Goal: Task Accomplishment & Management: Complete application form

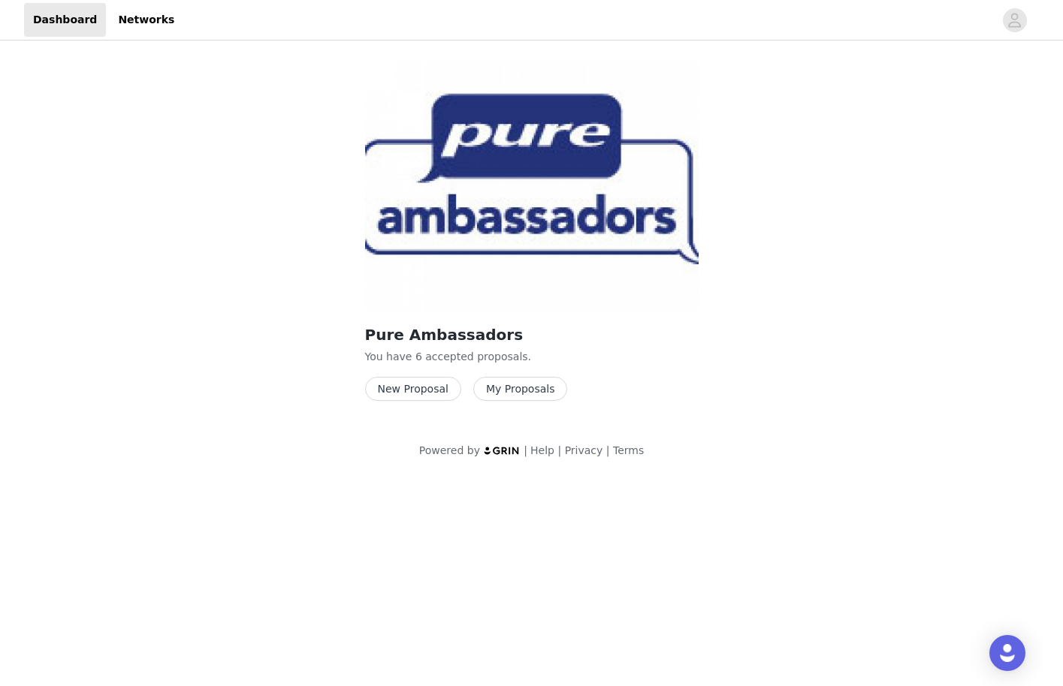
click at [407, 391] on button "New Proposal" at bounding box center [413, 389] width 96 height 24
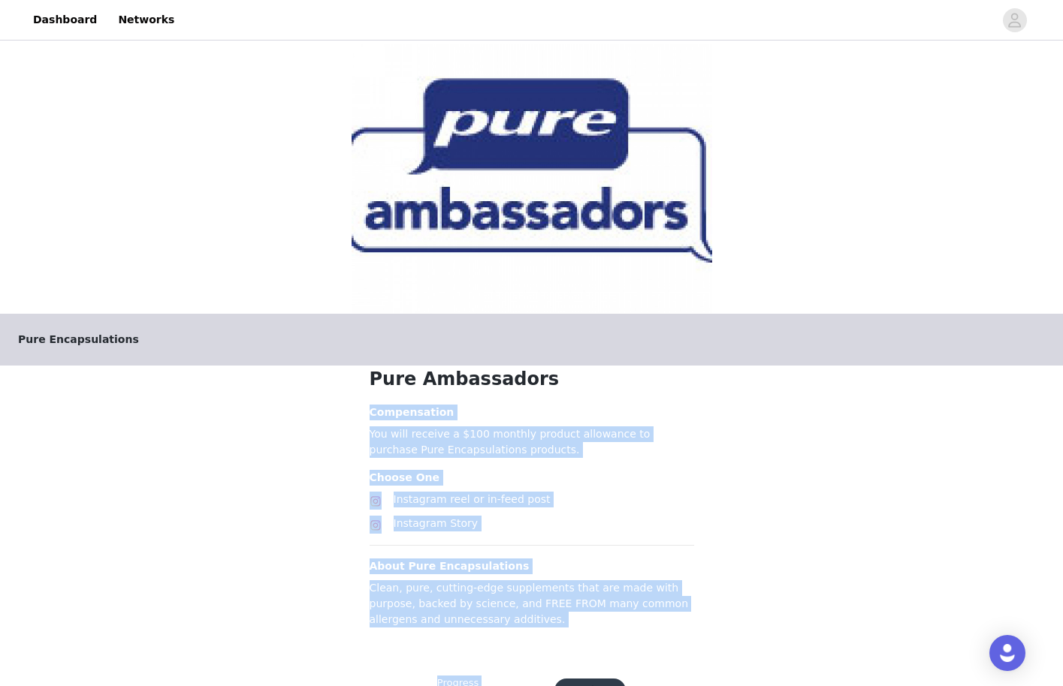
scroll to position [61, 0]
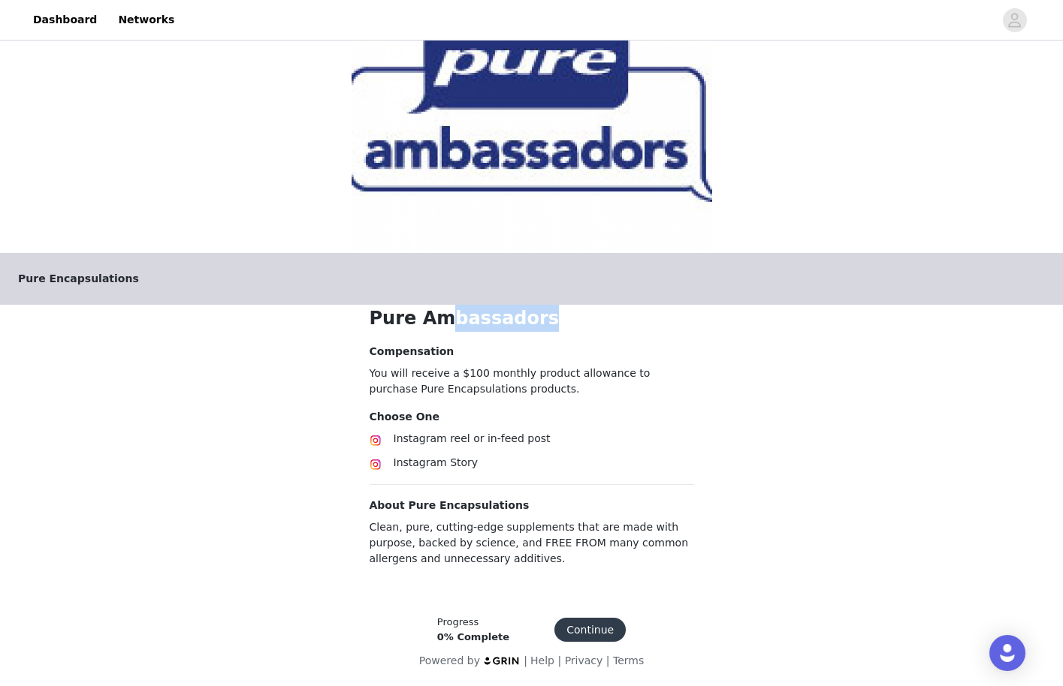
drag, startPoint x: 407, startPoint y: 392, endPoint x: 436, endPoint y: 327, distance: 71.3
click at [436, 327] on h1 "Pure Ambassadors" at bounding box center [532, 318] width 324 height 27
click at [575, 629] on button "Continue" at bounding box center [589, 630] width 71 height 24
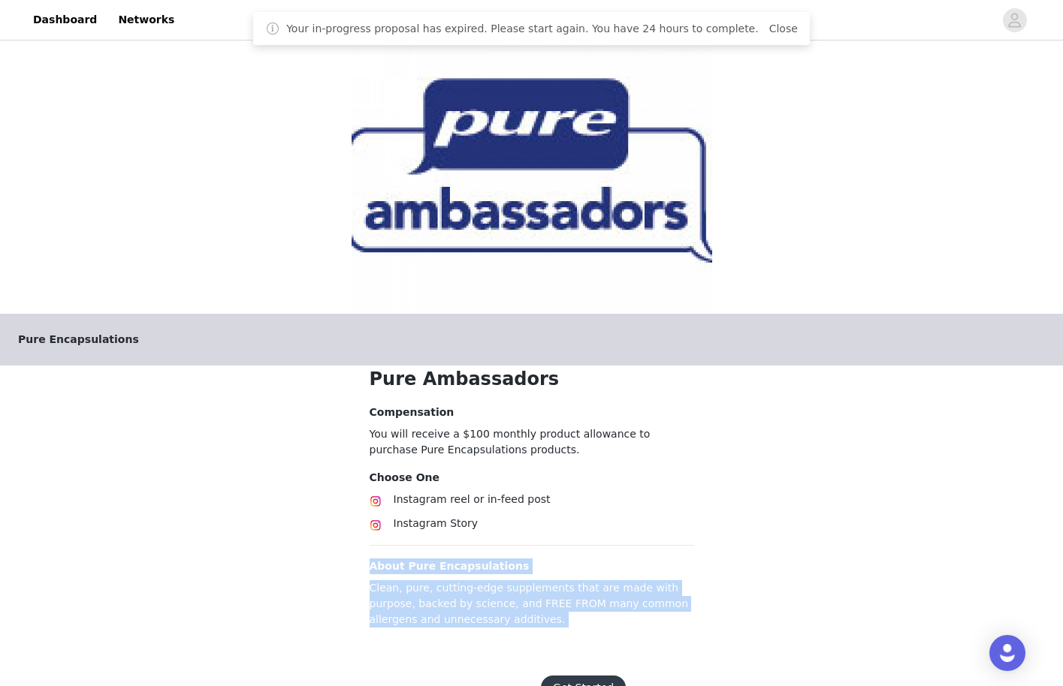
scroll to position [56, 0]
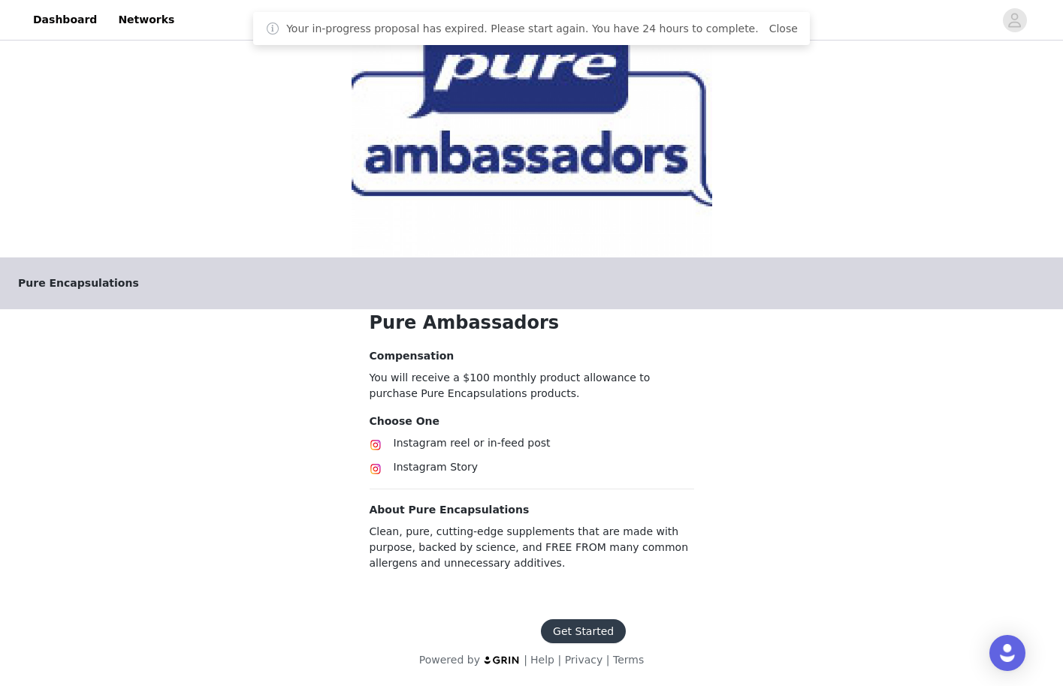
drag, startPoint x: 570, startPoint y: 526, endPoint x: 580, endPoint y: 487, distance: 40.3
click at [580, 487] on section "Pure Ambassadors Compensation You will receive a $100 monthly product allowance…" at bounding box center [531, 455] width 361 height 292
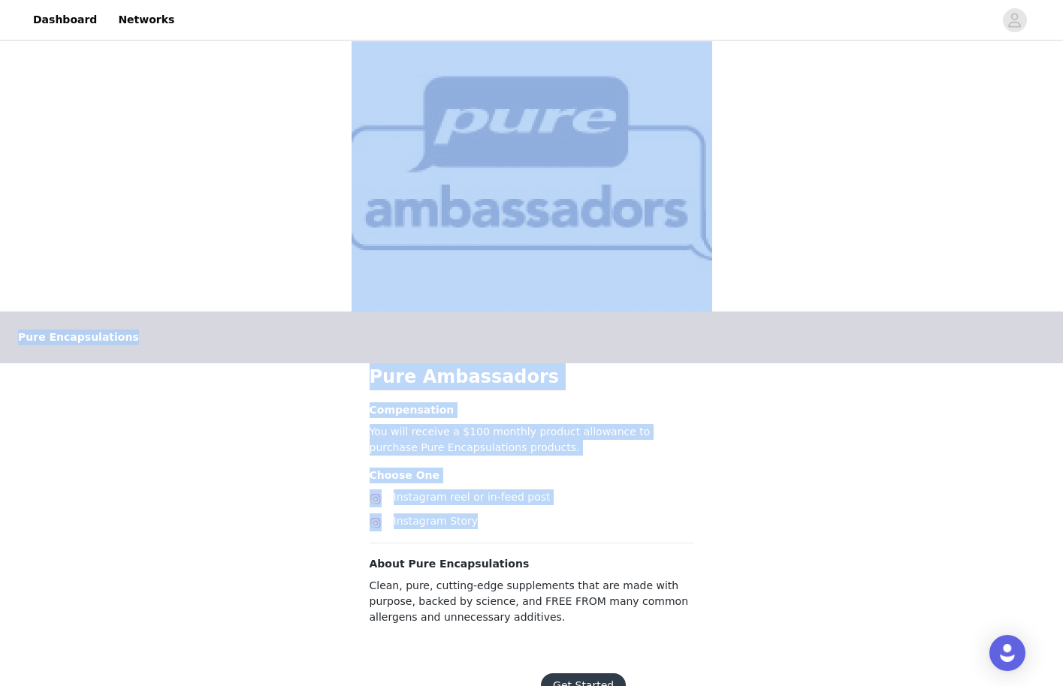
scroll to position [0, 0]
drag, startPoint x: 580, startPoint y: 487, endPoint x: 671, endPoint y: -8, distance: 502.6
click at [671, 0] on html "Dashboard Networks Pure Encapsulations Pure Ambassadors Compensation You will r…" at bounding box center [531, 343] width 1063 height 686
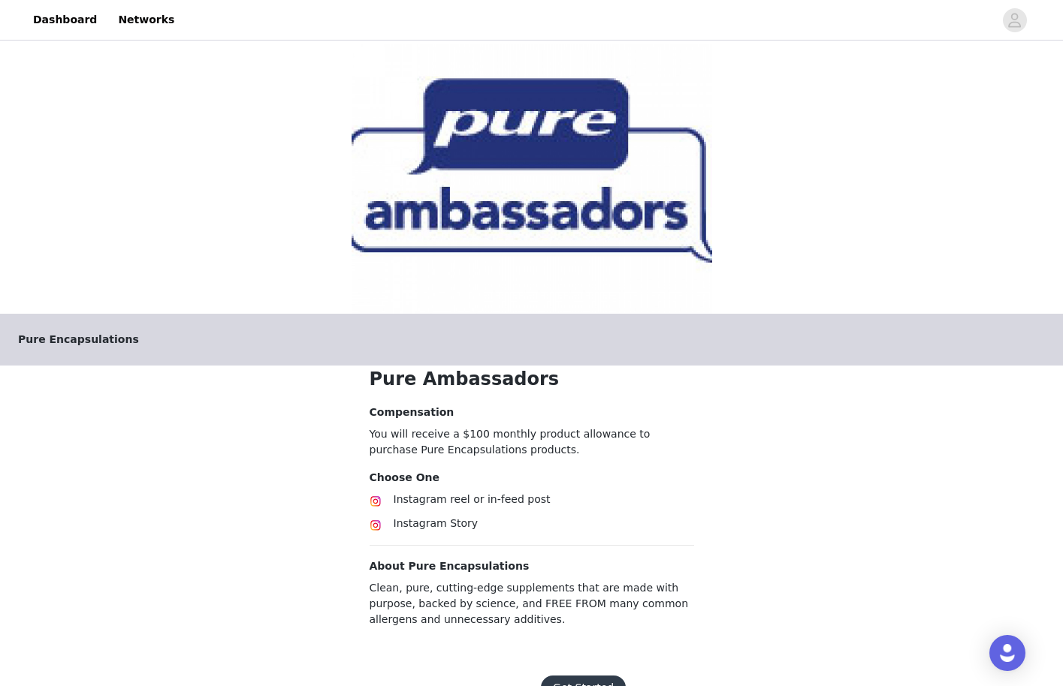
click at [269, 574] on div "Pure Encapsulations Pure Ambassadors Compensation You will receive a $100 month…" at bounding box center [531, 351] width 1063 height 614
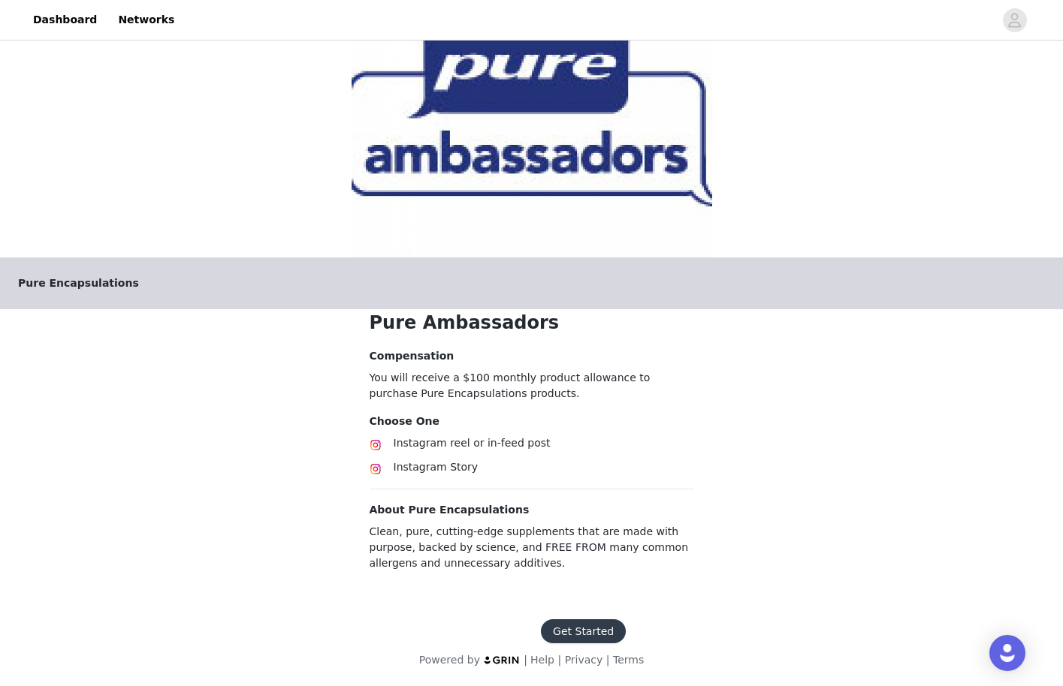
scroll to position [56, 0]
click at [596, 610] on footer "Get Started Powered by | Help | Privacy | Terms" at bounding box center [531, 644] width 261 height 85
click at [579, 630] on button "Get Started" at bounding box center [583, 632] width 85 height 24
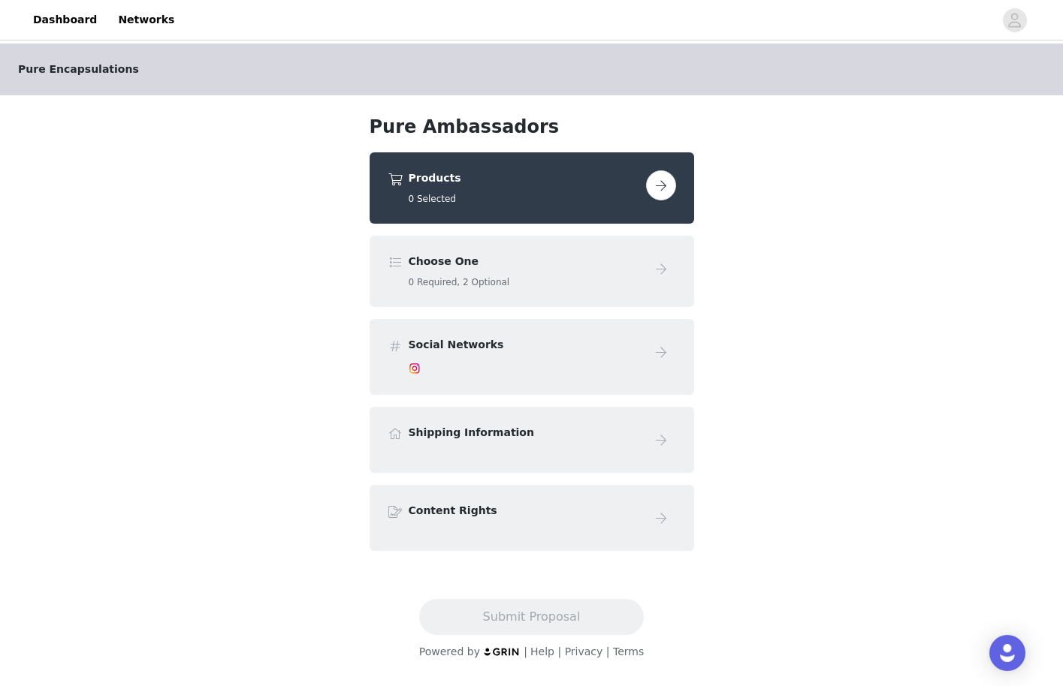
click at [653, 184] on button "button" at bounding box center [661, 185] width 30 height 30
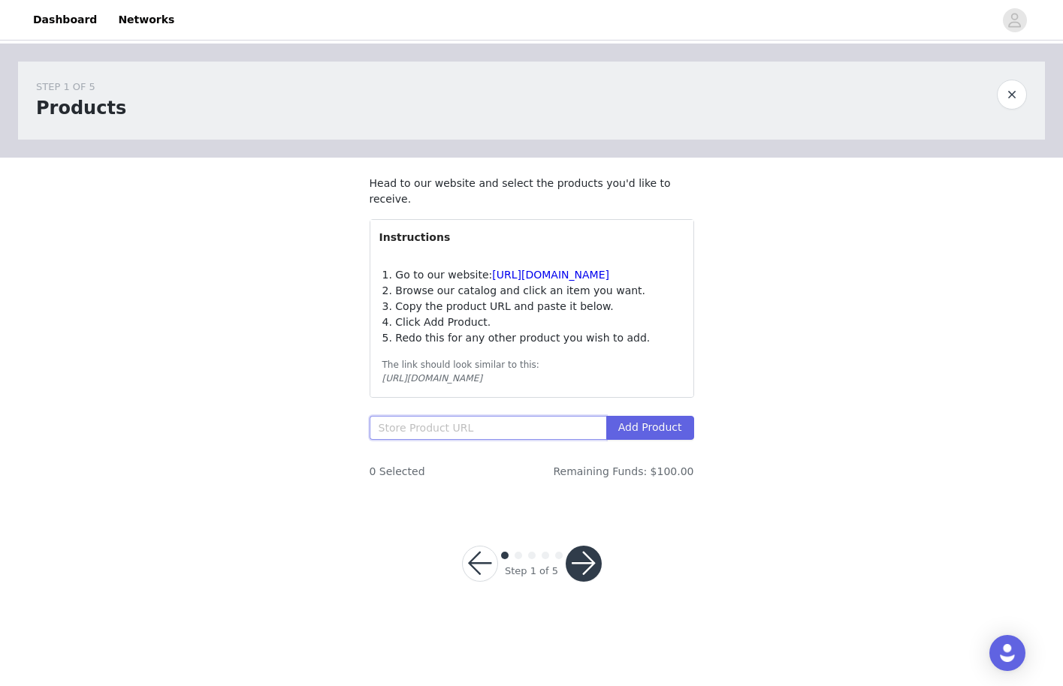
click at [510, 423] on input "text" at bounding box center [488, 428] width 237 height 24
paste input "[URL][DOMAIN_NAME]"
type input "[URL][DOMAIN_NAME]"
click at [659, 424] on button "Add Product" at bounding box center [650, 428] width 88 height 24
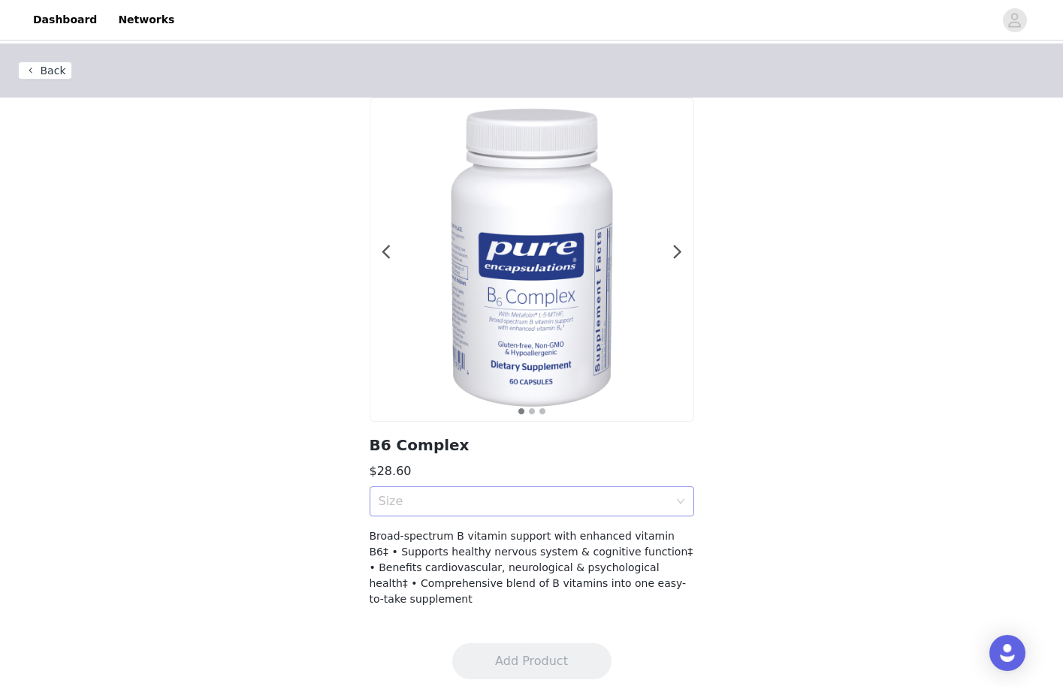
click at [499, 506] on div "Size" at bounding box center [524, 501] width 290 height 15
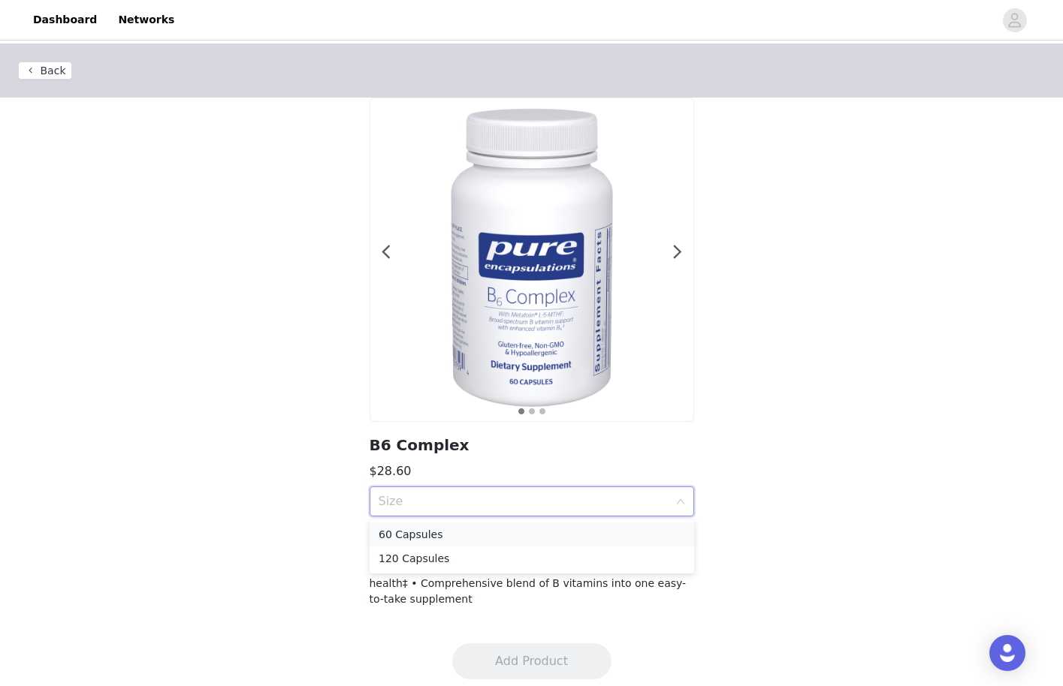
click at [466, 541] on div "60 Capsules" at bounding box center [532, 534] width 306 height 17
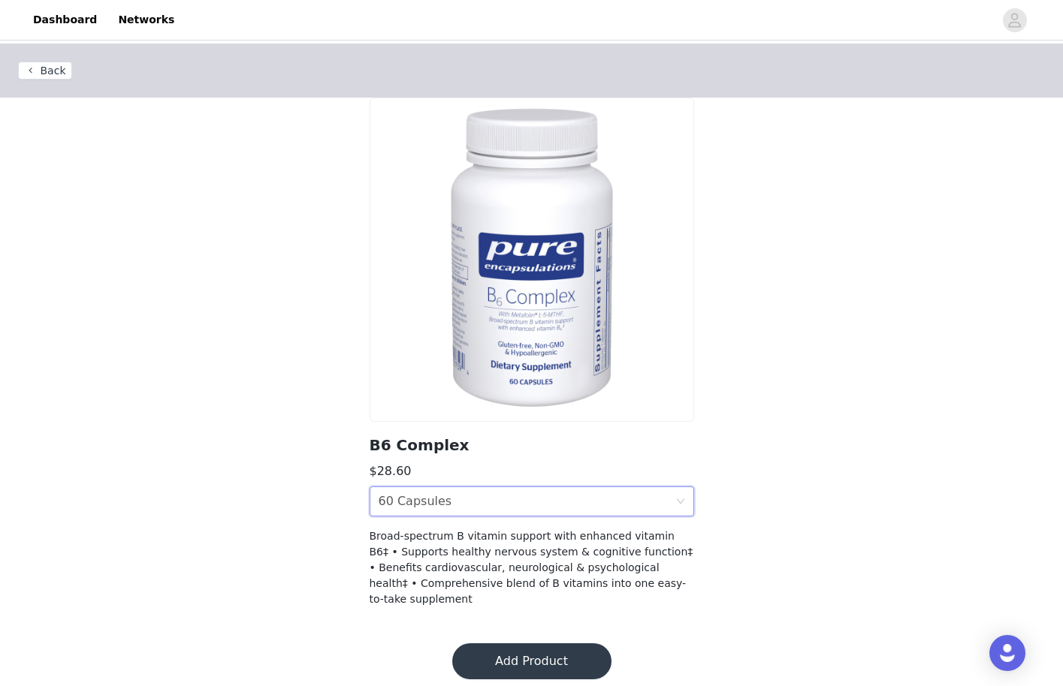
click at [492, 666] on button "Add Product" at bounding box center [531, 662] width 159 height 36
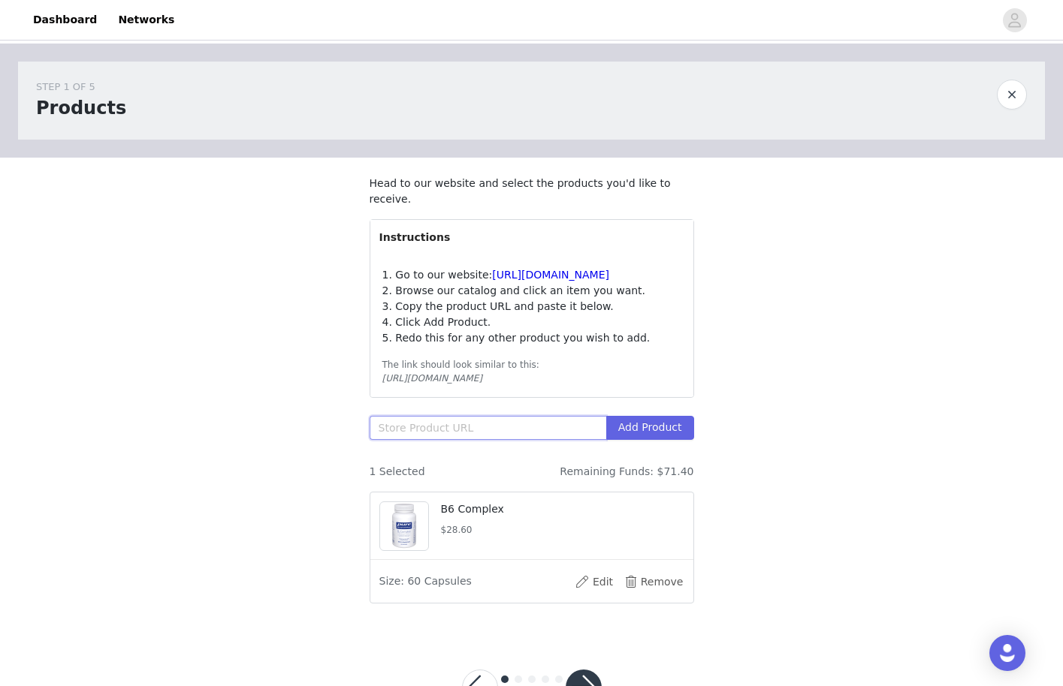
click at [520, 422] on input "text" at bounding box center [488, 428] width 237 height 24
paste input "[URL][DOMAIN_NAME]"
type input "[URL][DOMAIN_NAME]"
click at [677, 412] on section "Head to our website and select the products you'd like to receive. Instructions…" at bounding box center [531, 396] width 361 height 476
click at [662, 433] on button "Add Product" at bounding box center [650, 428] width 88 height 24
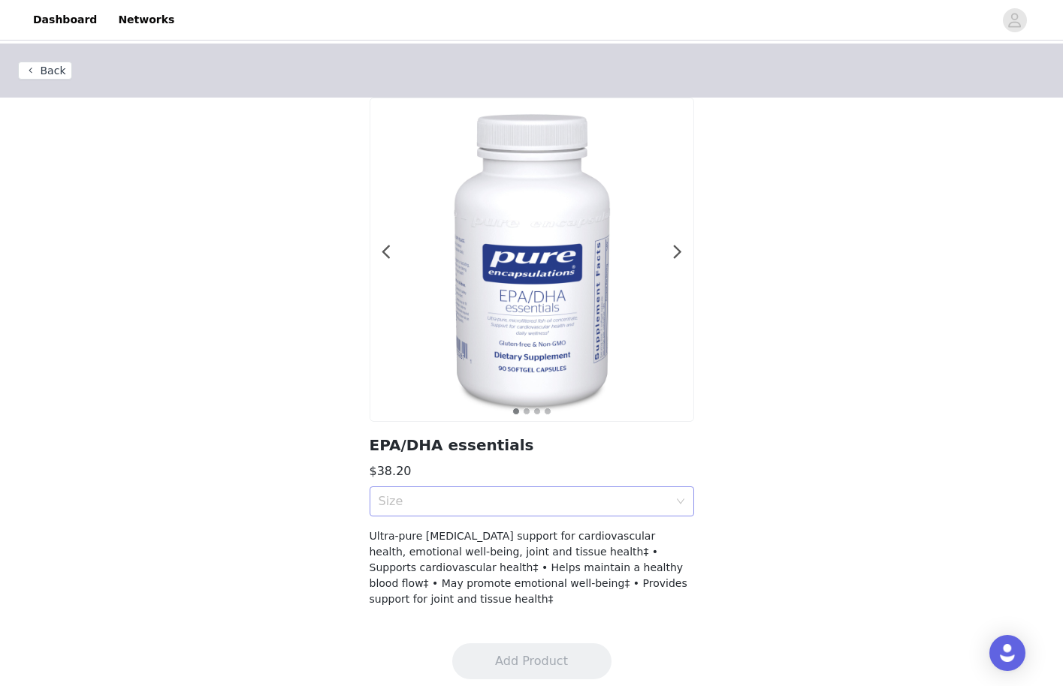
click at [453, 494] on div "Size" at bounding box center [524, 501] width 290 height 15
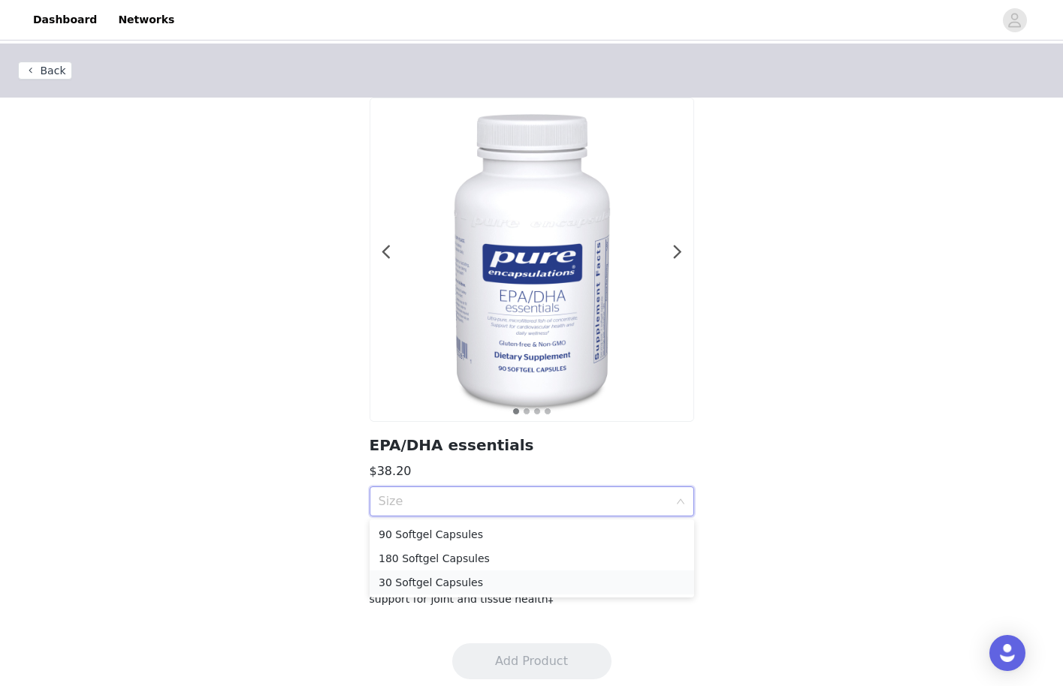
click at [395, 581] on div "30 Softgel Capsules" at bounding box center [532, 583] width 306 height 17
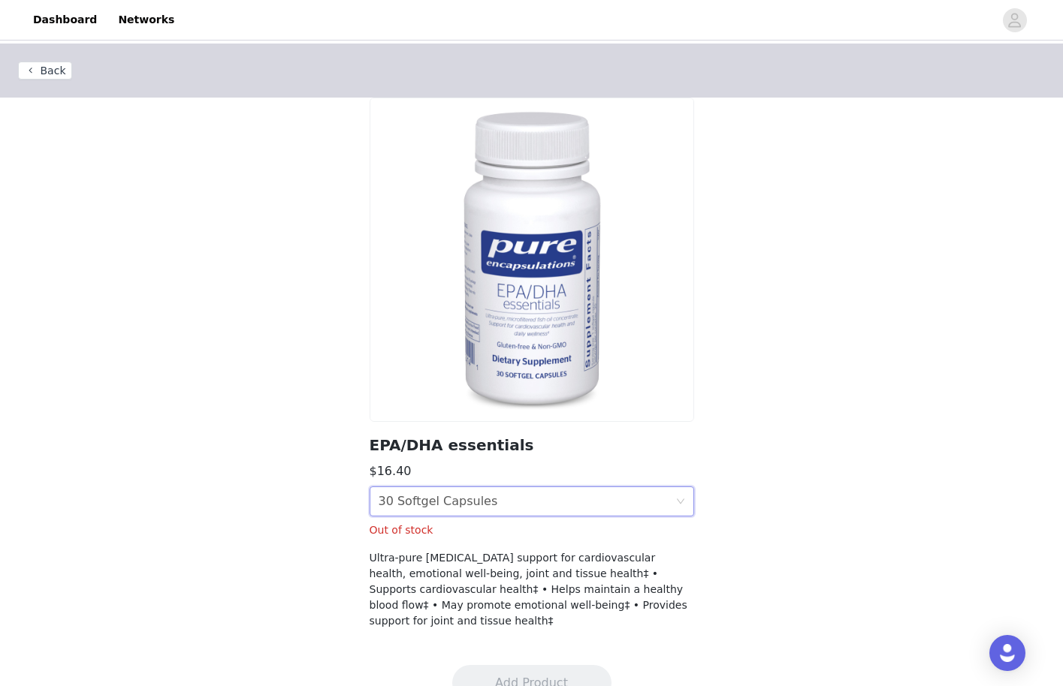
click at [440, 496] on div "30 Softgel Capsules" at bounding box center [438, 501] width 119 height 29
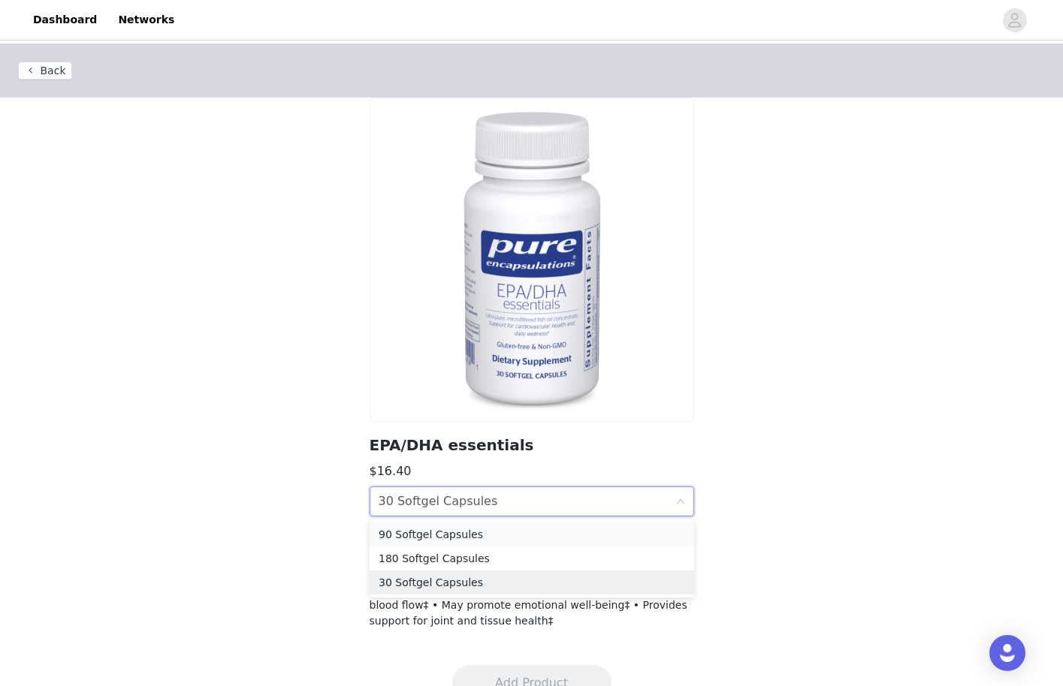
click at [421, 536] on div "90 Softgel Capsules" at bounding box center [532, 534] width 306 height 17
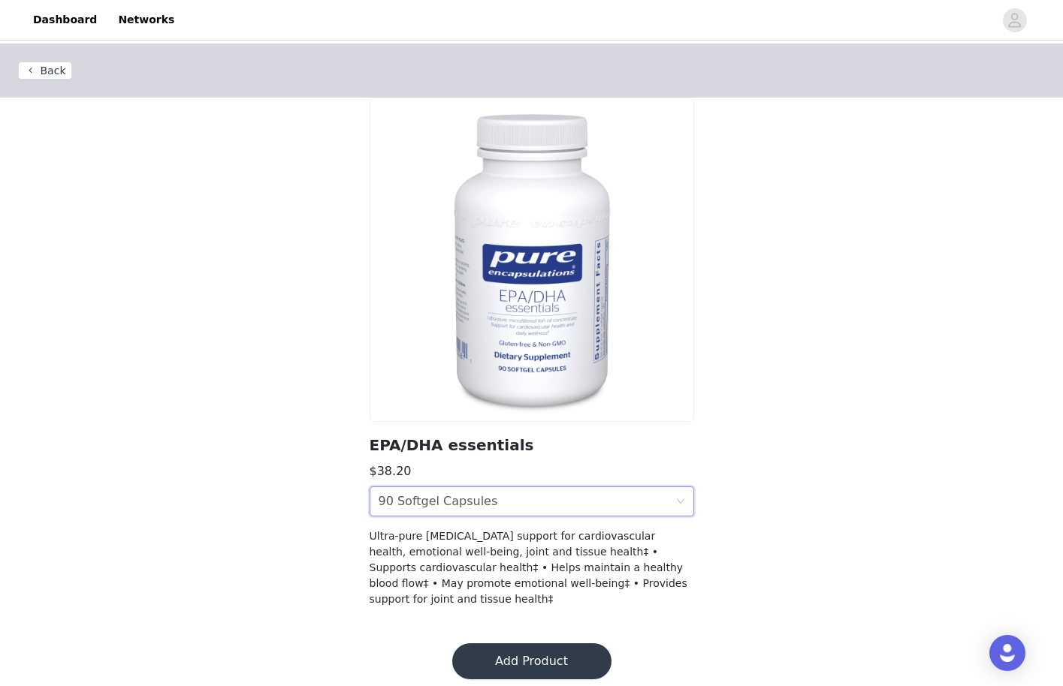
click at [511, 650] on button "Add Product" at bounding box center [531, 662] width 159 height 36
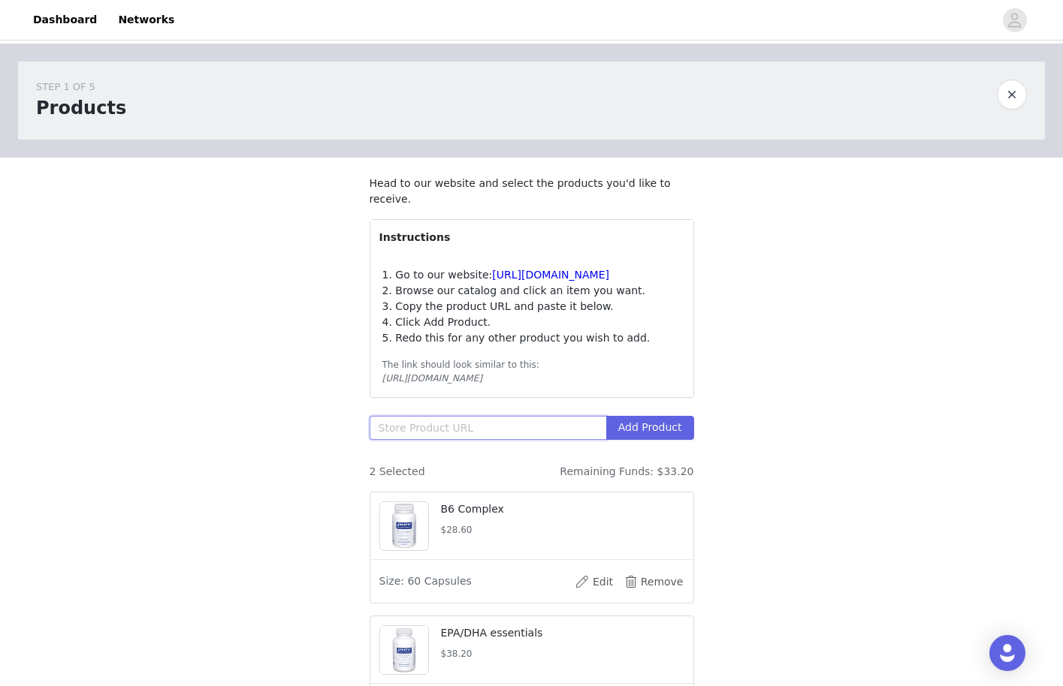
click at [503, 432] on input "text" at bounding box center [488, 428] width 237 height 24
paste input "[URL][DOMAIN_NAME]"
type input "[URL][DOMAIN_NAME]"
click at [659, 433] on button "Add Product" at bounding box center [650, 428] width 88 height 24
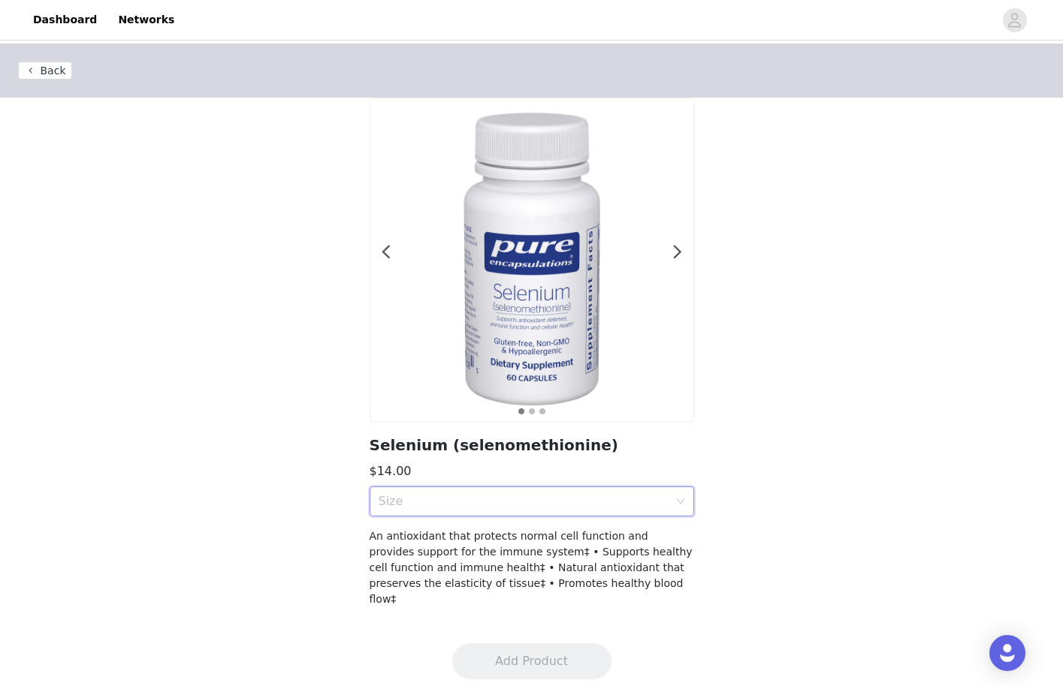
click at [502, 513] on div "Size" at bounding box center [527, 501] width 297 height 29
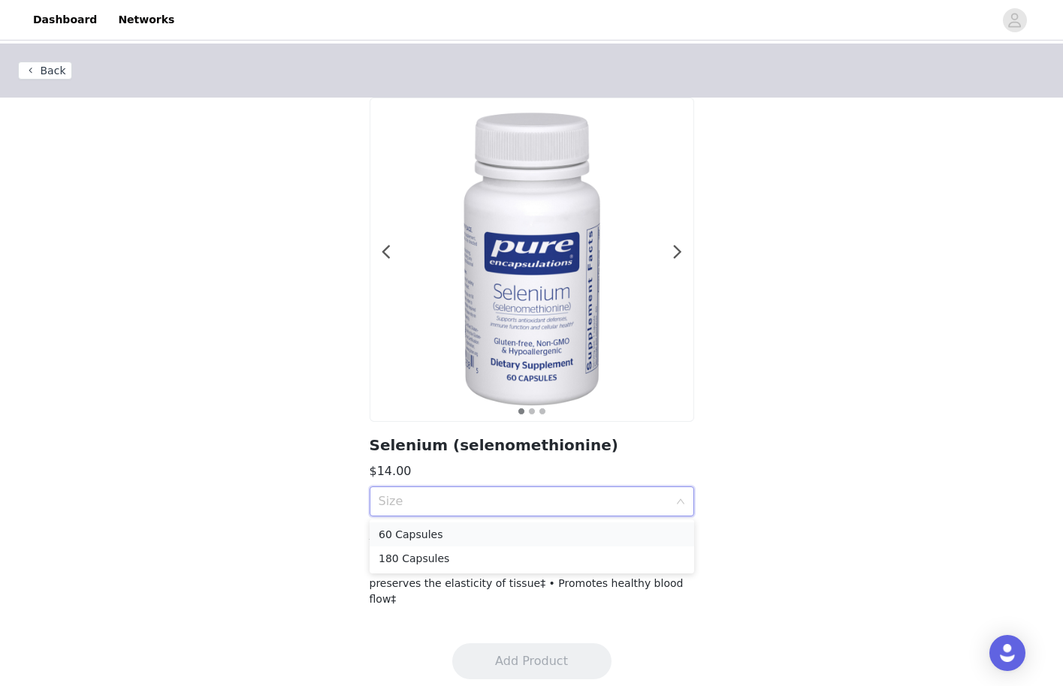
click at [477, 532] on div "60 Capsules" at bounding box center [532, 534] width 306 height 17
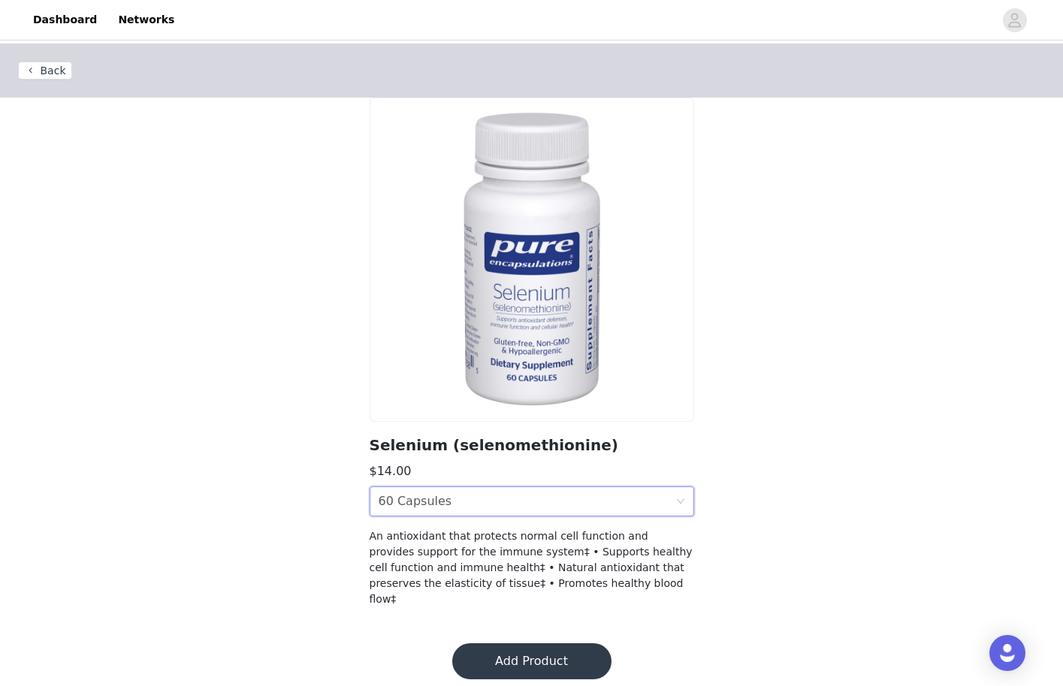
click at [508, 655] on button "Add Product" at bounding box center [531, 662] width 159 height 36
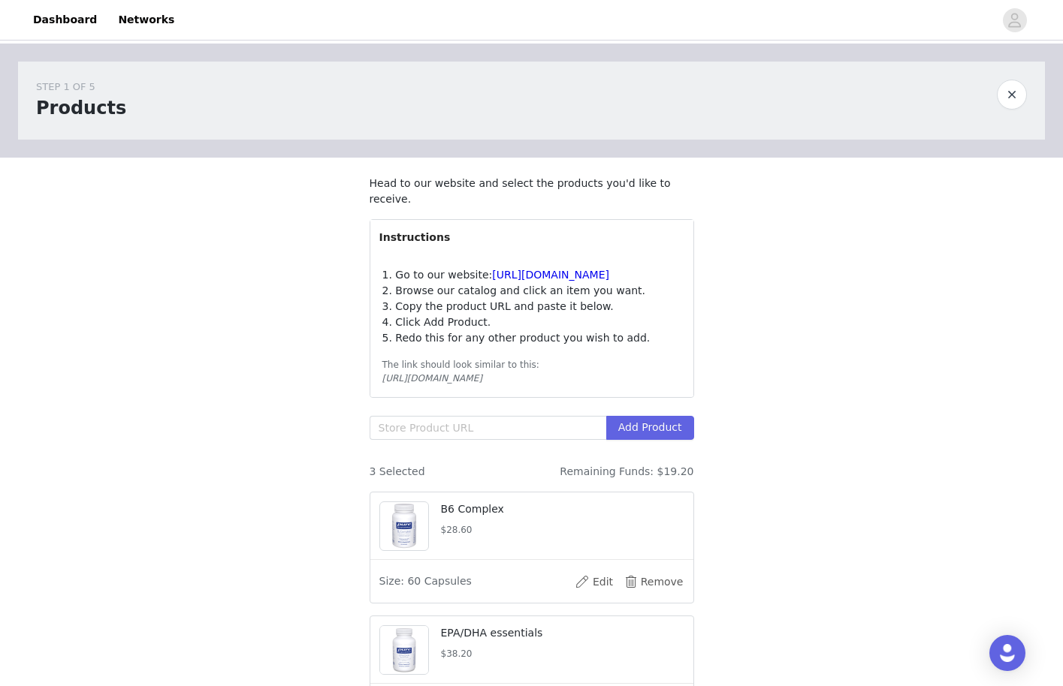
click at [447, 402] on section "Head to our website and select the products you'd like to receive. Instructions…" at bounding box center [531, 520] width 361 height 724
click at [439, 424] on input "text" at bounding box center [488, 428] width 237 height 24
paste input "[URL][DOMAIN_NAME]"
type input "[URL][DOMAIN_NAME]"
click at [641, 429] on button "Add Product" at bounding box center [650, 428] width 88 height 24
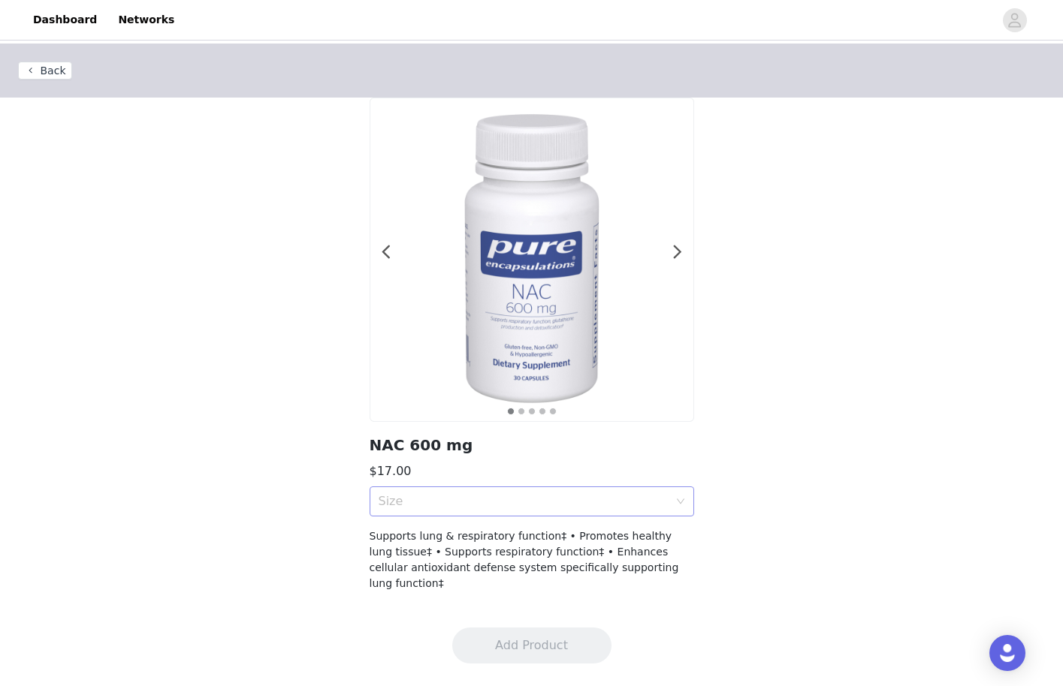
click at [598, 508] on div "Size" at bounding box center [524, 501] width 290 height 15
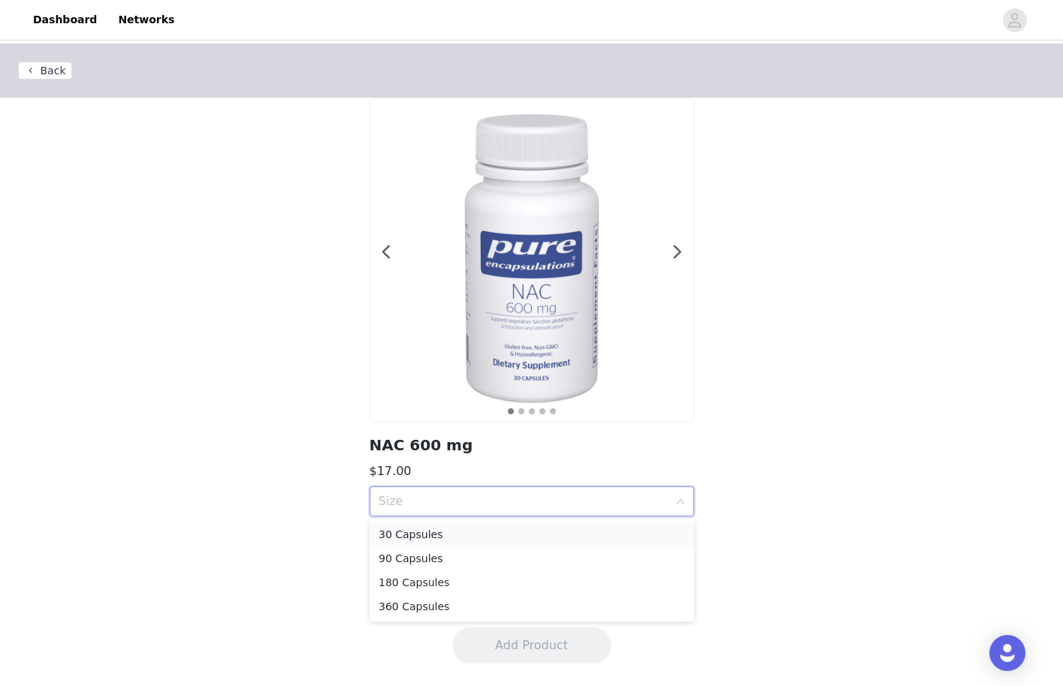
click at [523, 543] on li "30 Capsules" at bounding box center [532, 535] width 324 height 24
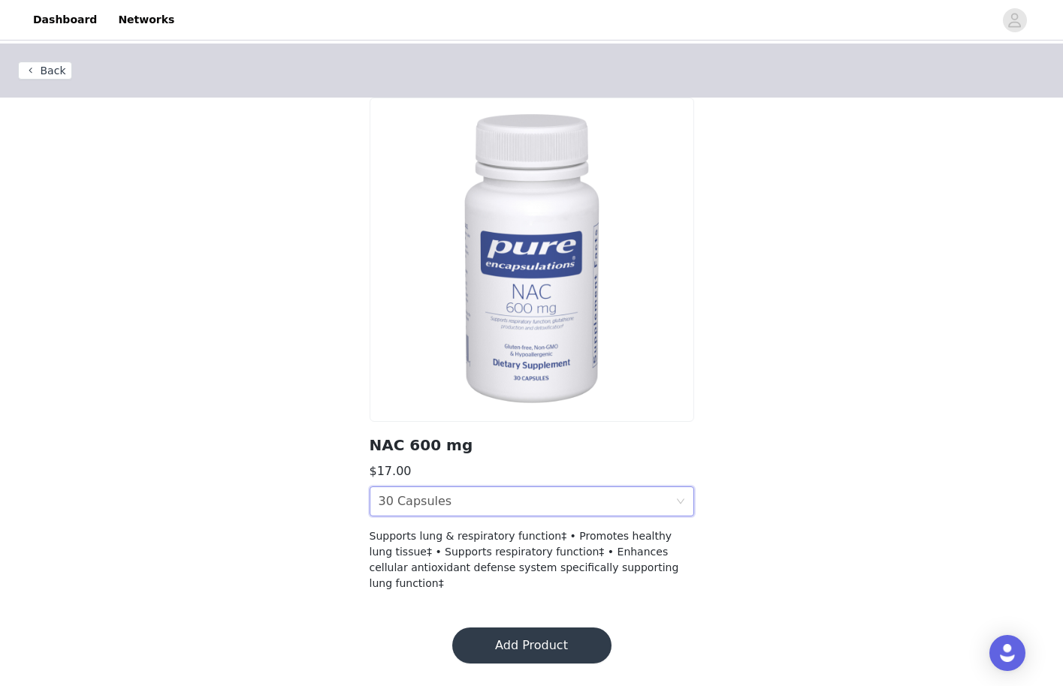
click at [535, 507] on div "Size 30 Capsules" at bounding box center [527, 501] width 297 height 29
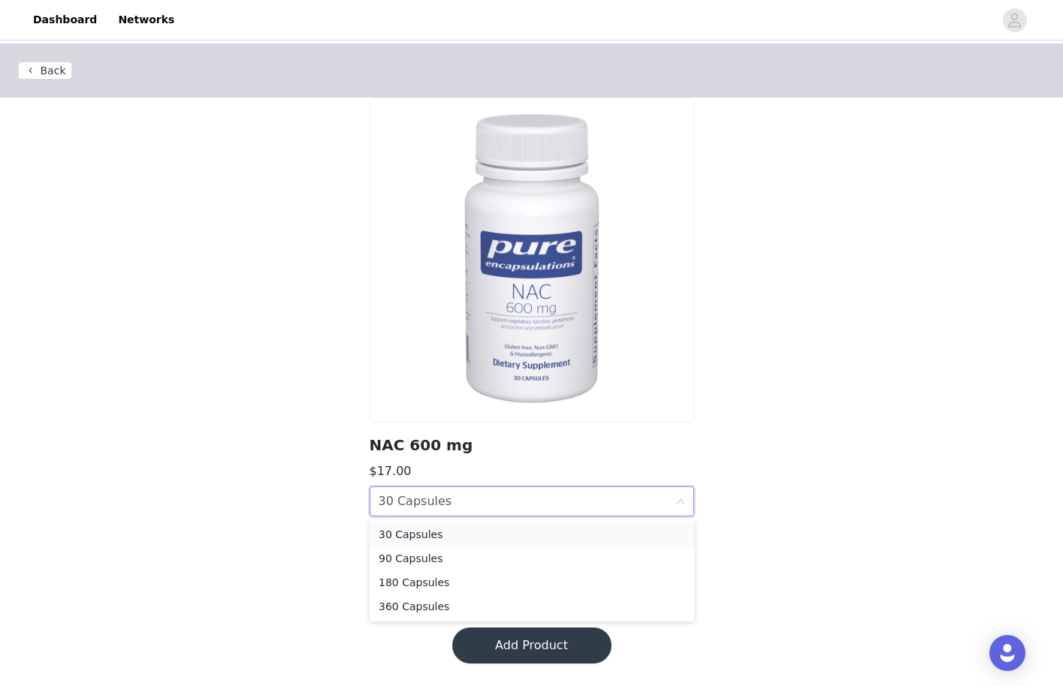
click at [487, 527] on div "30 Capsules" at bounding box center [532, 534] width 306 height 17
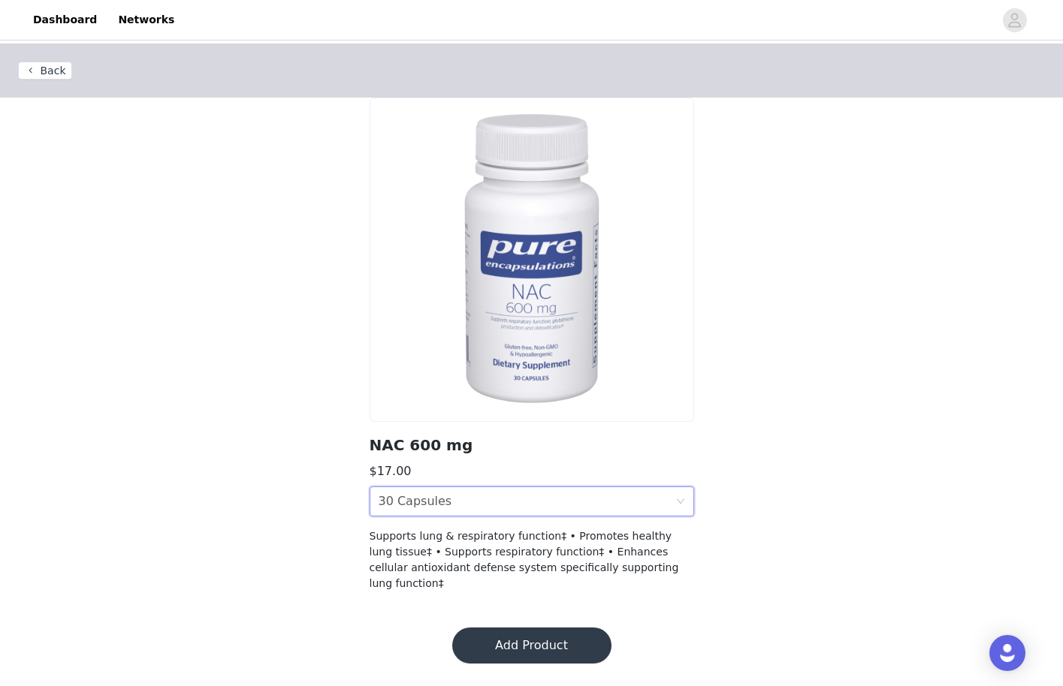
click at [511, 632] on button "Add Product" at bounding box center [531, 646] width 159 height 36
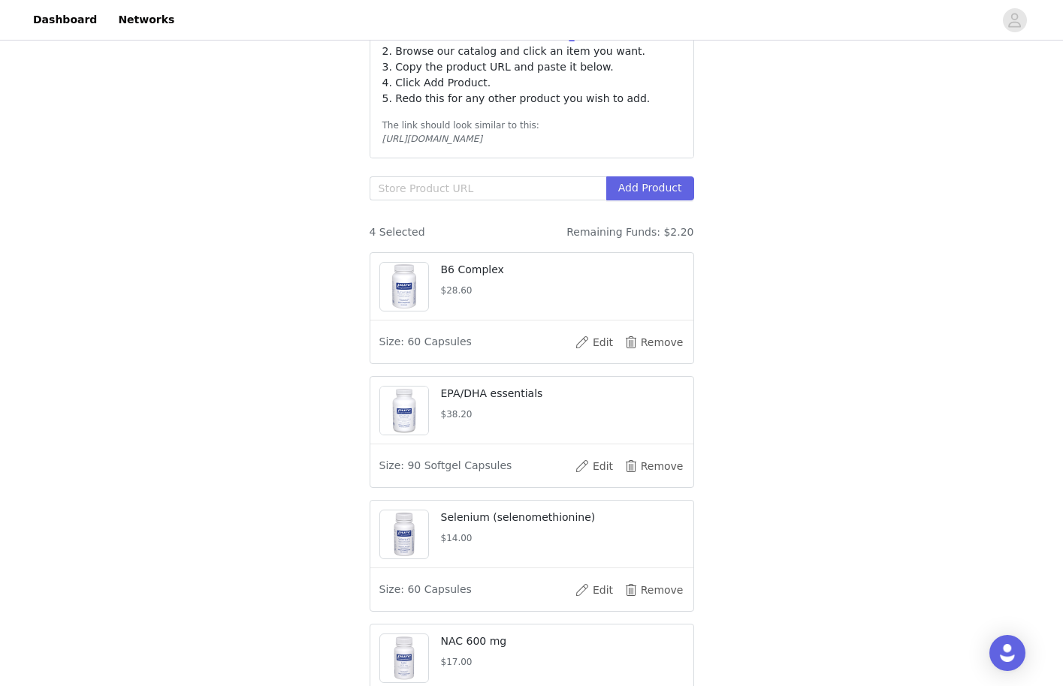
scroll to position [427, 0]
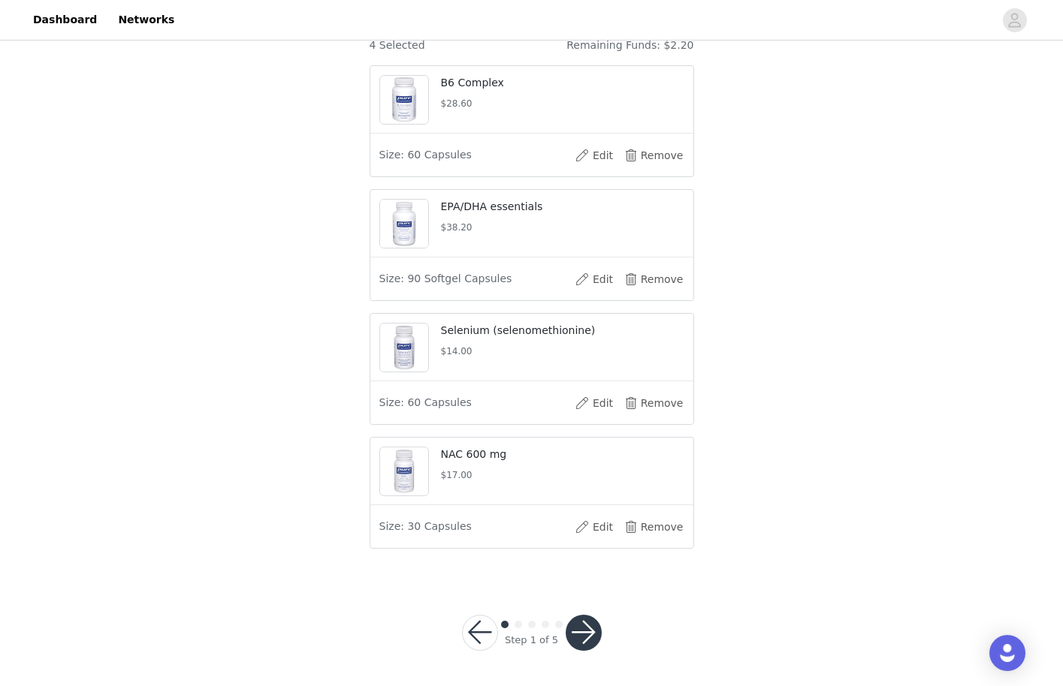
drag, startPoint x: 780, startPoint y: 475, endPoint x: 802, endPoint y: 215, distance: 260.8
click at [802, 215] on div "STEP 1 OF 5 Products Head to our website and select the products you'd like to …" at bounding box center [531, 98] width 1063 height 962
click at [588, 640] on button "button" at bounding box center [584, 633] width 36 height 36
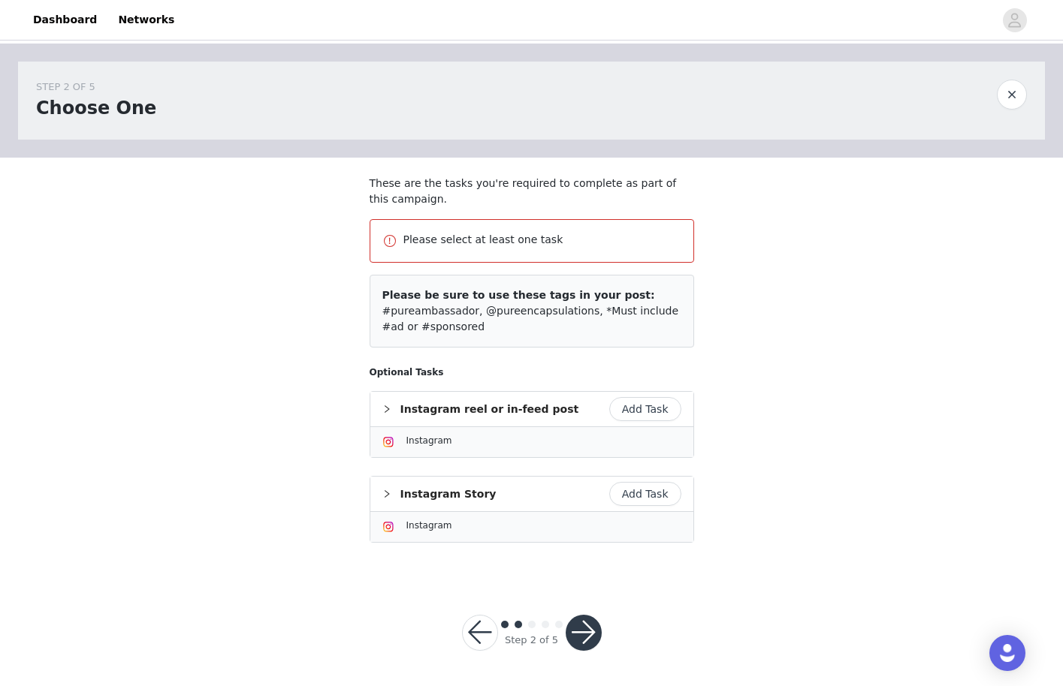
click at [668, 489] on button "Add Task" at bounding box center [645, 494] width 72 height 24
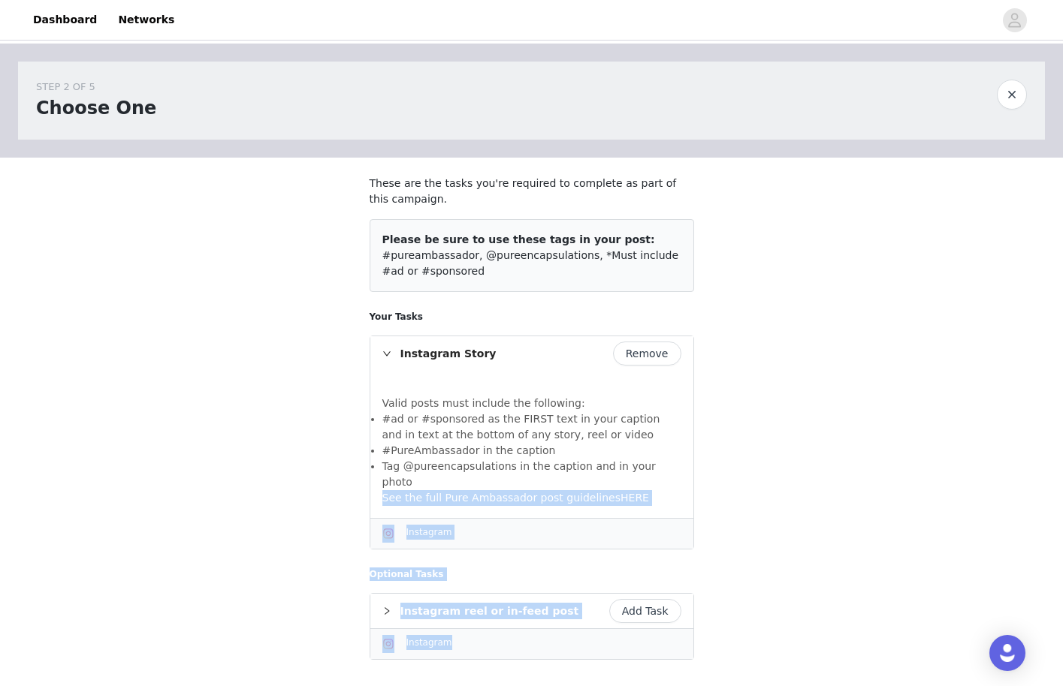
scroll to position [101, 0]
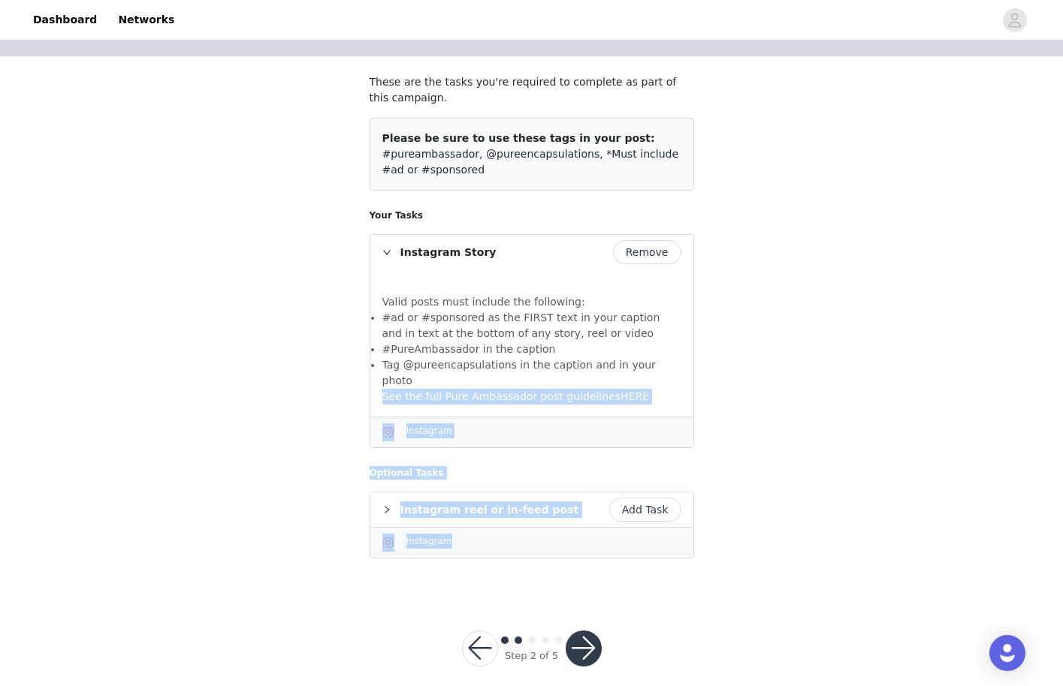
drag, startPoint x: 827, startPoint y: 495, endPoint x: 694, endPoint y: 526, distance: 136.6
click at [694, 551] on div "STEP 2 OF 5 Choose One These are the tasks you're required to complete as part …" at bounding box center [531, 268] width 1063 height 653
click at [574, 641] on button "button" at bounding box center [584, 649] width 36 height 36
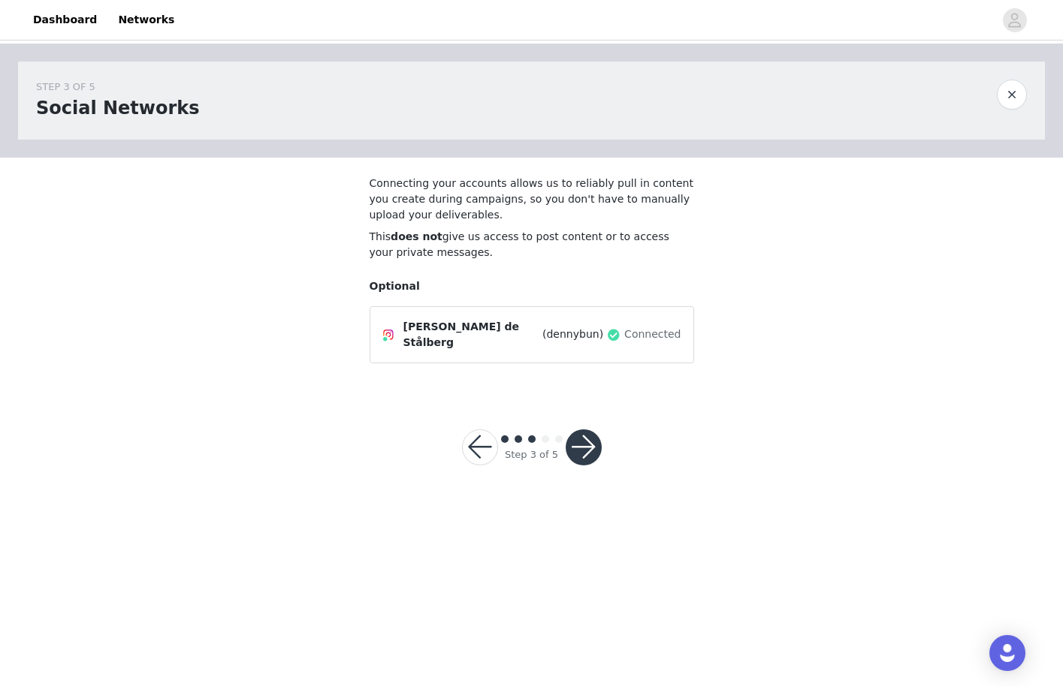
click at [592, 434] on button "button" at bounding box center [584, 448] width 36 height 36
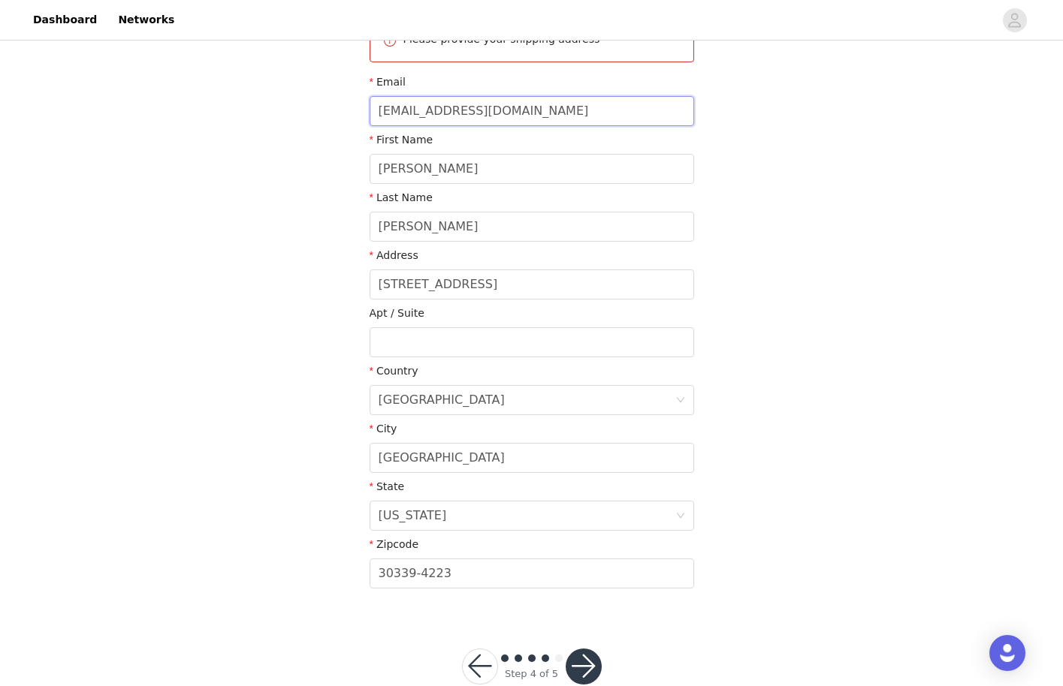
scroll to position [240, 0]
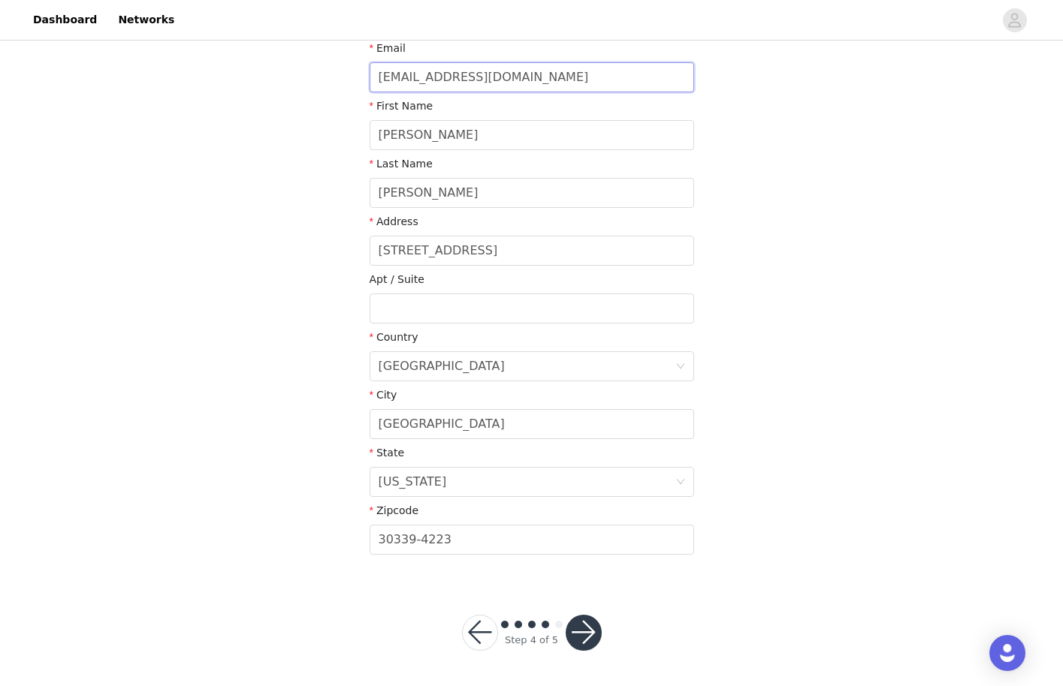
drag, startPoint x: 623, startPoint y: 312, endPoint x: 520, endPoint y: 741, distance: 441.0
click at [579, 619] on button "button" at bounding box center [584, 633] width 36 height 36
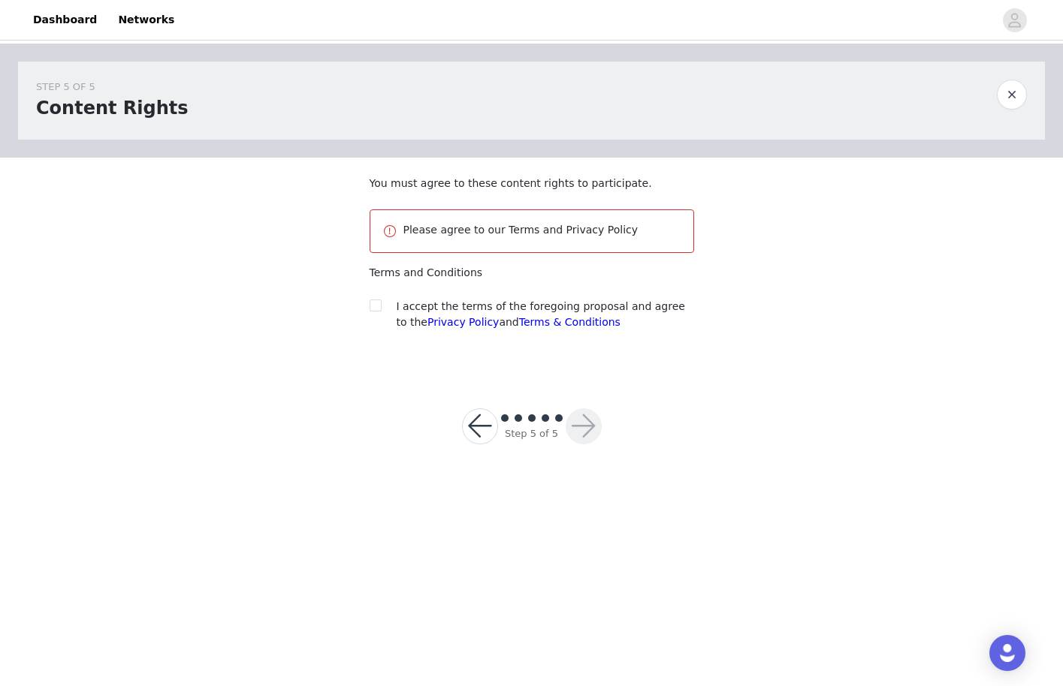
click at [369, 294] on section "You must agree to these content rights to participate. Please agree to our Term…" at bounding box center [531, 265] width 361 height 215
click at [370, 300] on input "checkbox" at bounding box center [375, 305] width 11 height 11
checkbox input "true"
click at [587, 415] on button "button" at bounding box center [584, 427] width 36 height 36
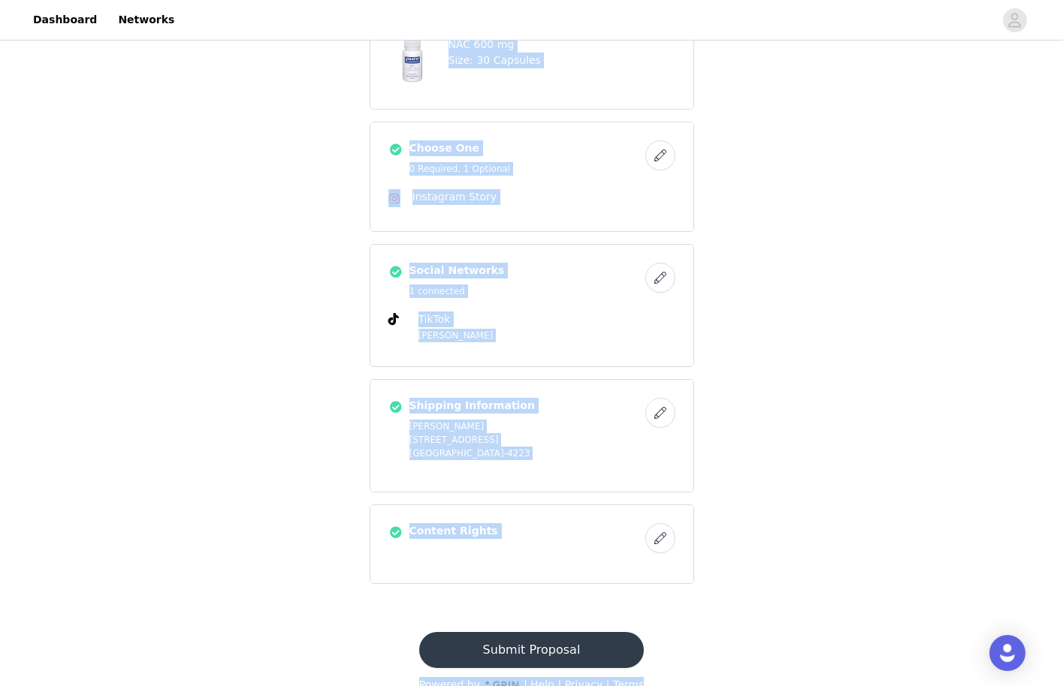
scroll to position [370, 0]
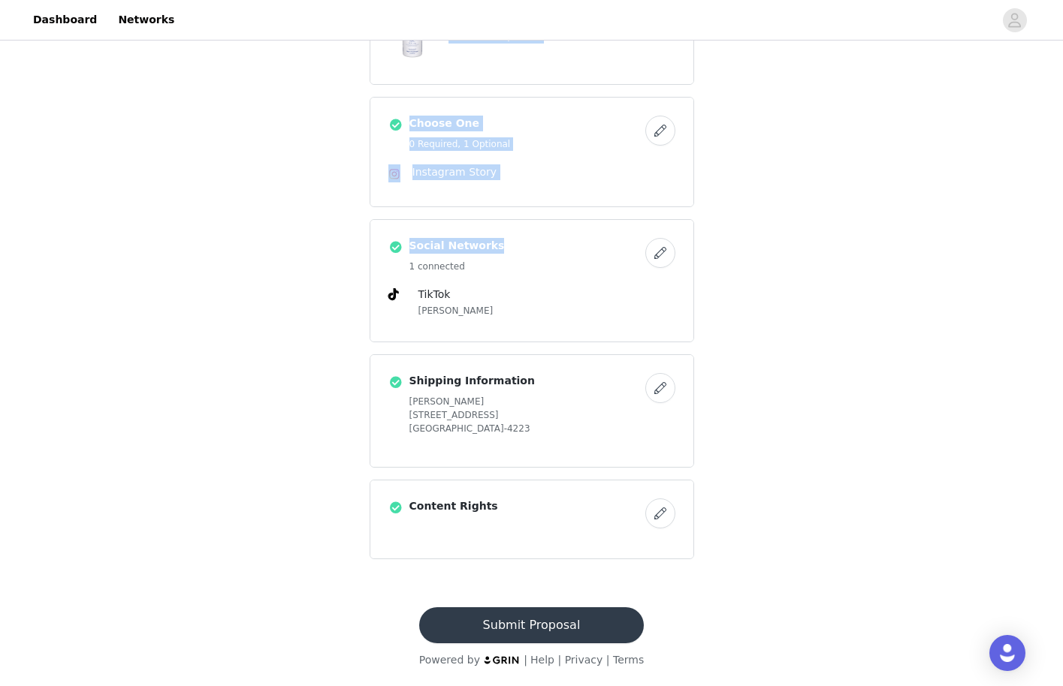
drag, startPoint x: 645, startPoint y: 248, endPoint x: 563, endPoint y: 248, distance: 81.9
click at [563, 248] on section "Pure Ambassadors Products 4 Selected B6 Complex Size: 60 Capsules EPA/DHA essen…" at bounding box center [531, 157] width 361 height 864
click at [493, 609] on button "Submit Proposal" at bounding box center [531, 626] width 225 height 36
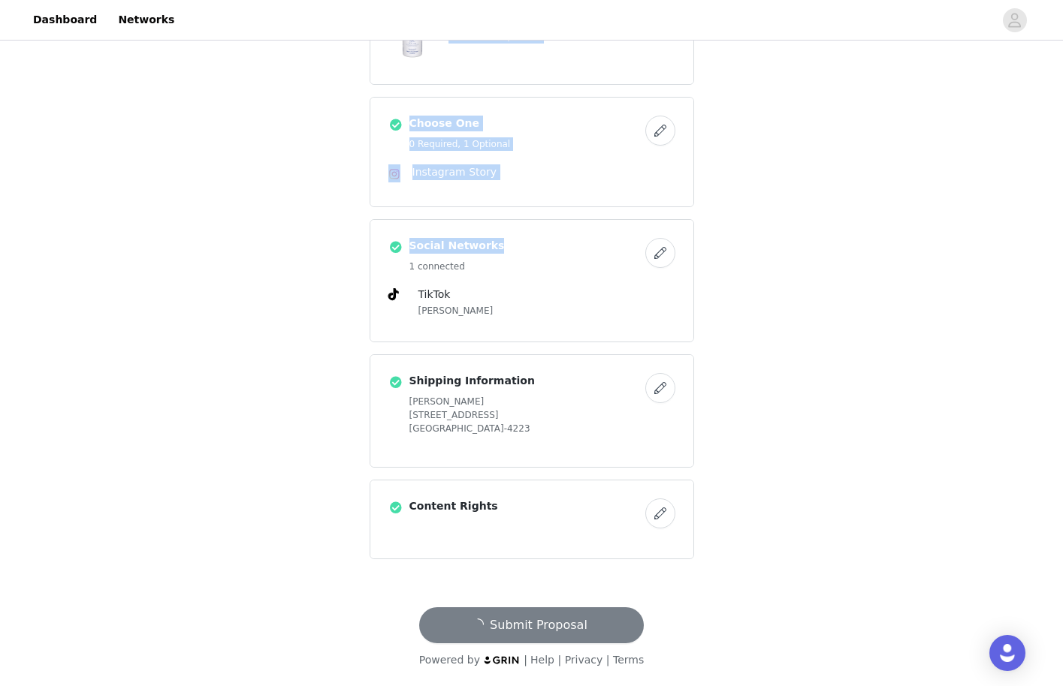
scroll to position [0, 0]
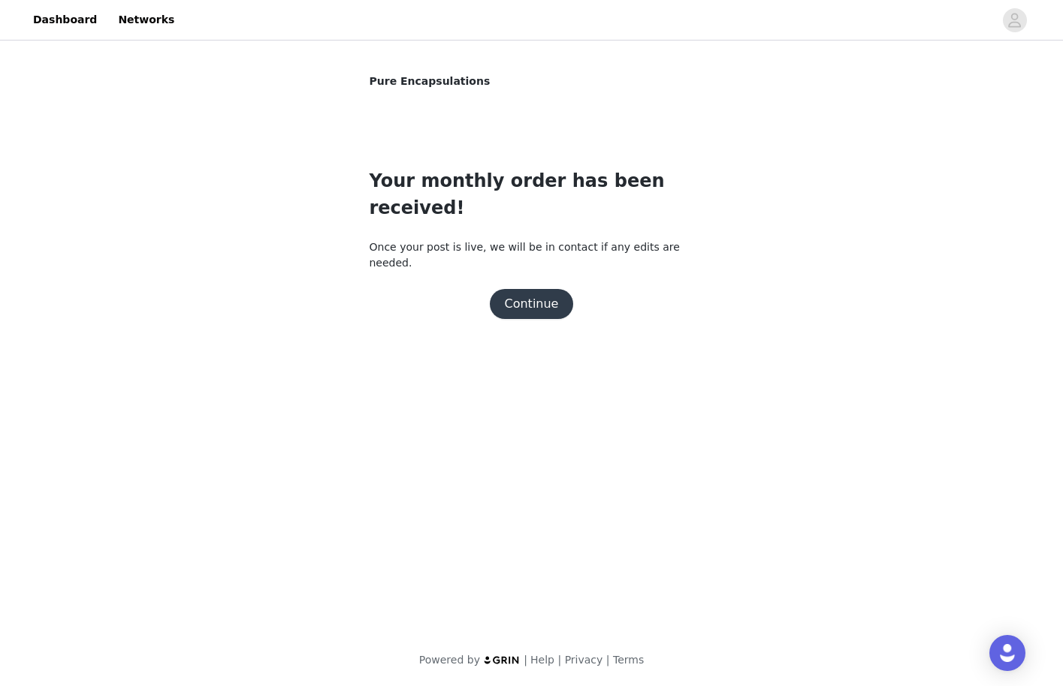
click at [526, 289] on button "Continue" at bounding box center [532, 304] width 84 height 30
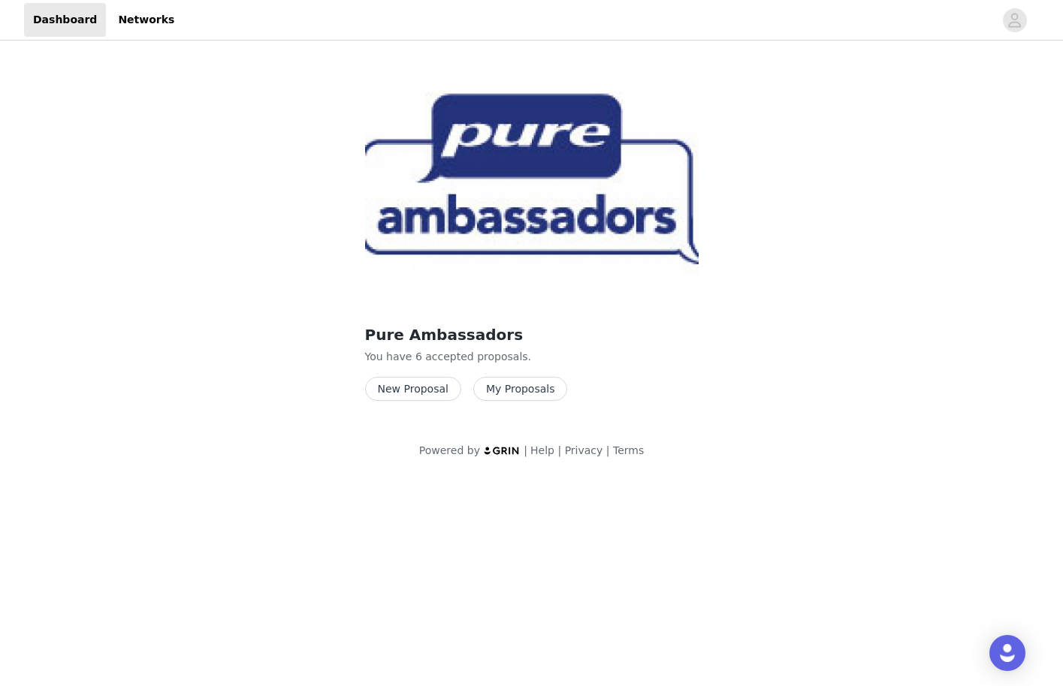
click at [408, 393] on button "New Proposal" at bounding box center [413, 389] width 96 height 24
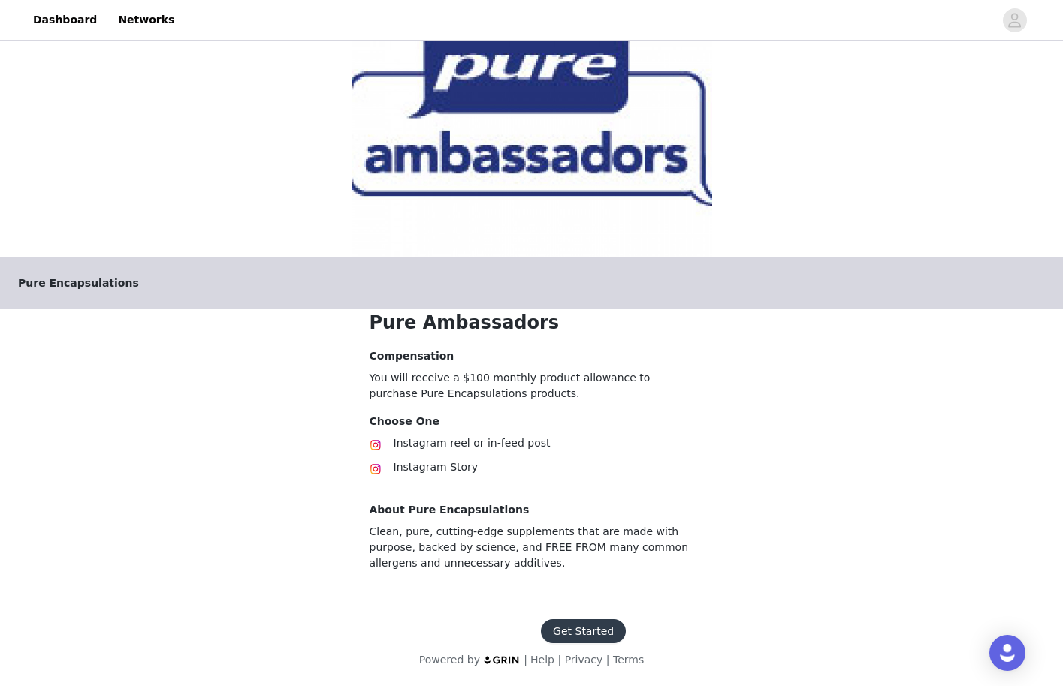
scroll to position [56, 0]
click at [612, 626] on button "Get Started" at bounding box center [583, 632] width 85 height 24
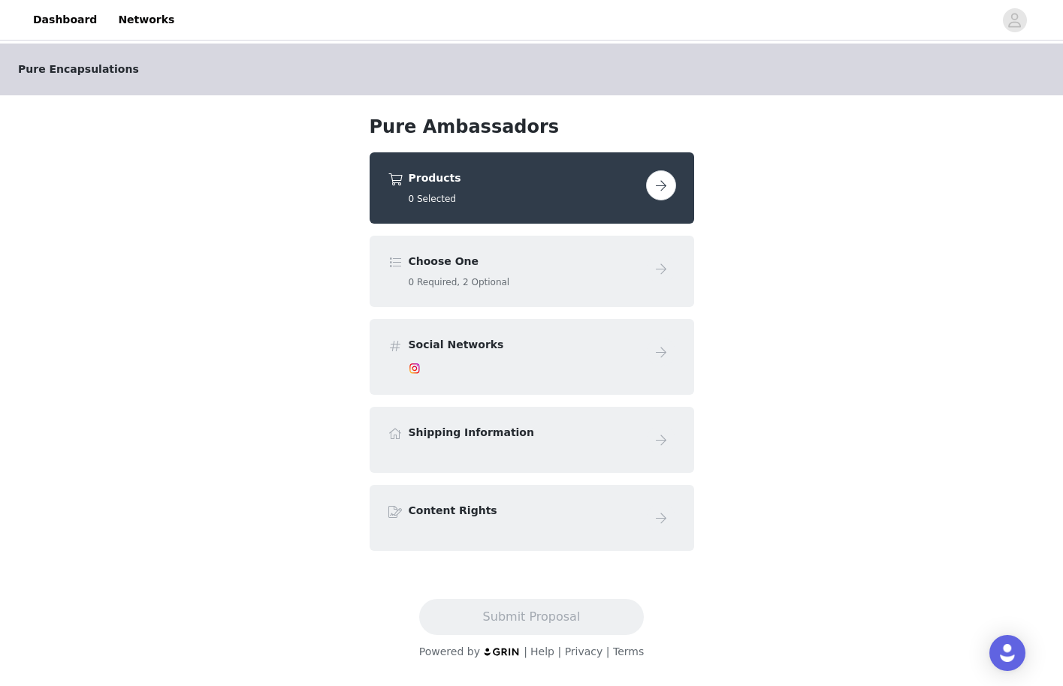
click at [636, 205] on h5 "0 Selected" at bounding box center [524, 199] width 231 height 14
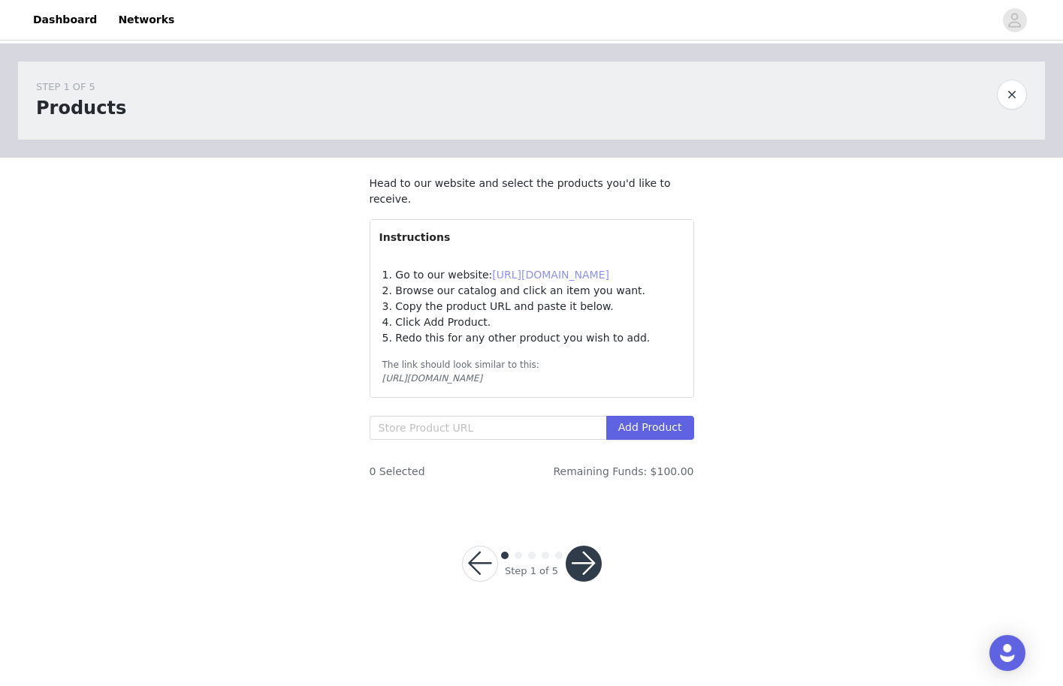
click at [566, 279] on link "[URL][DOMAIN_NAME]" at bounding box center [550, 275] width 117 height 12
